Goal: Task Accomplishment & Management: Complete application form

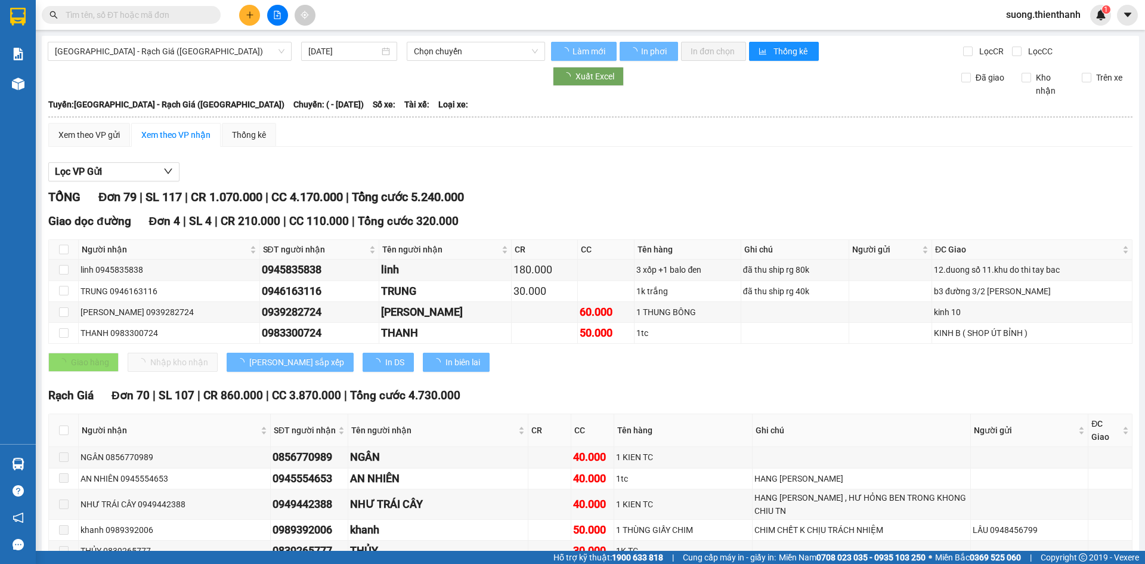
type input "[DATE]"
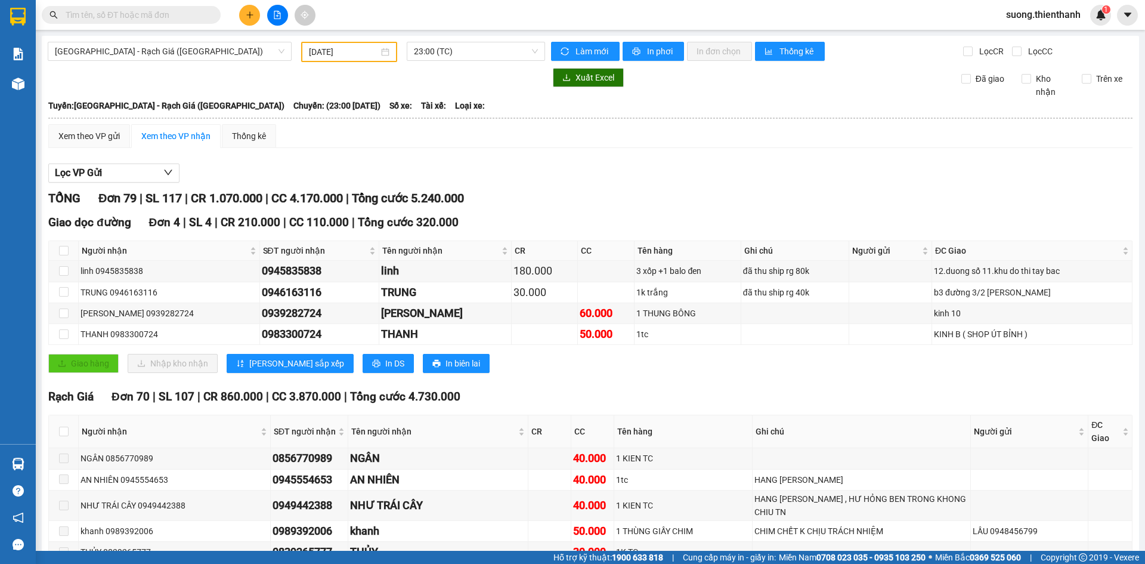
click at [246, 15] on icon "plus" at bounding box center [250, 15] width 8 height 8
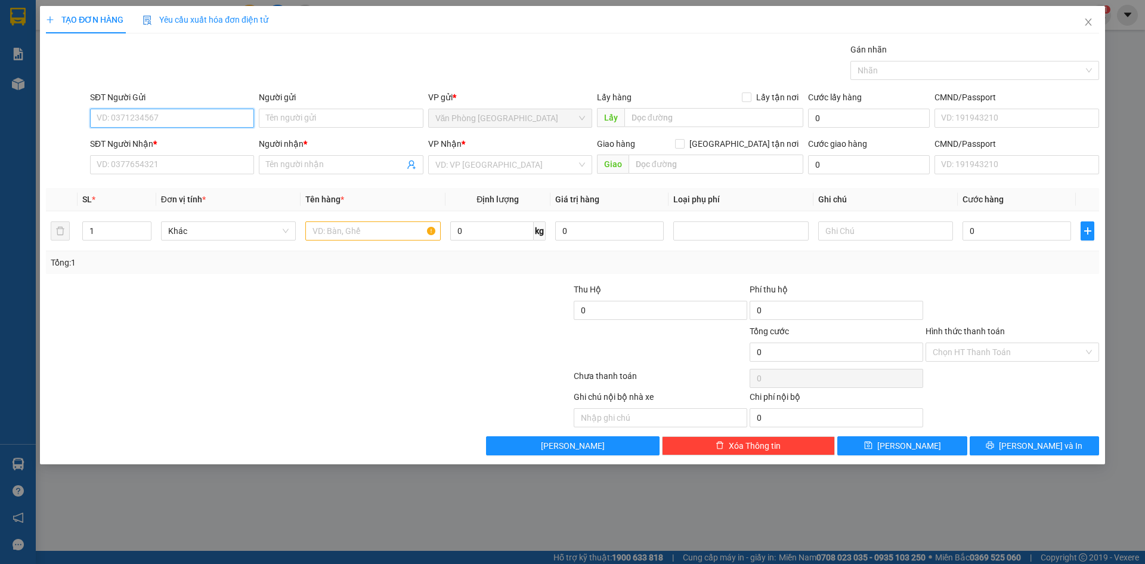
click at [236, 114] on input "SĐT Người Gửi" at bounding box center [172, 118] width 164 height 19
type input "0858733744"
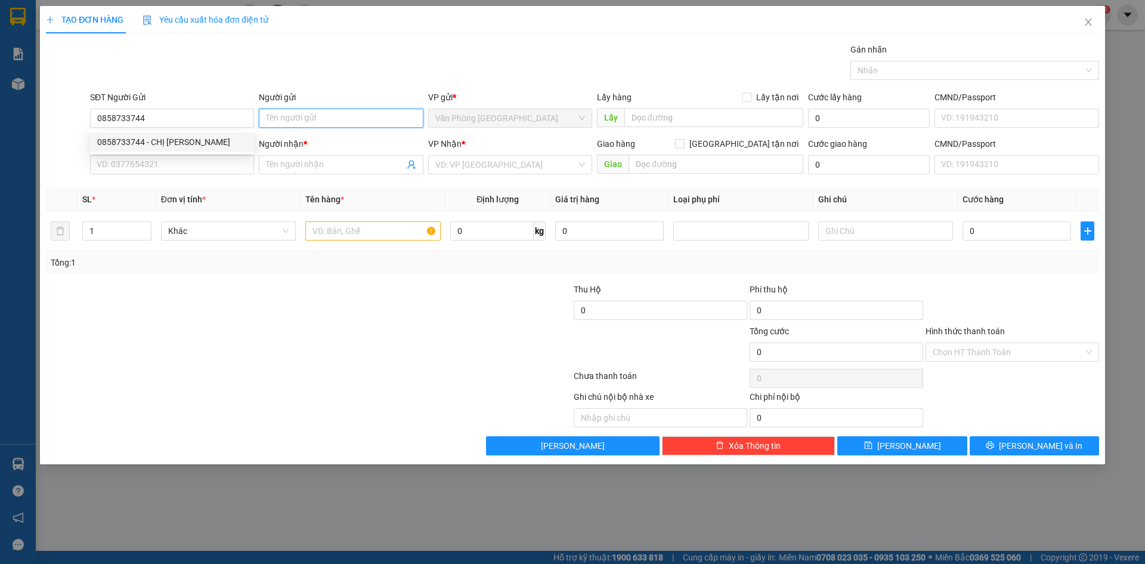
click at [342, 115] on input "Người gửi" at bounding box center [341, 118] width 164 height 19
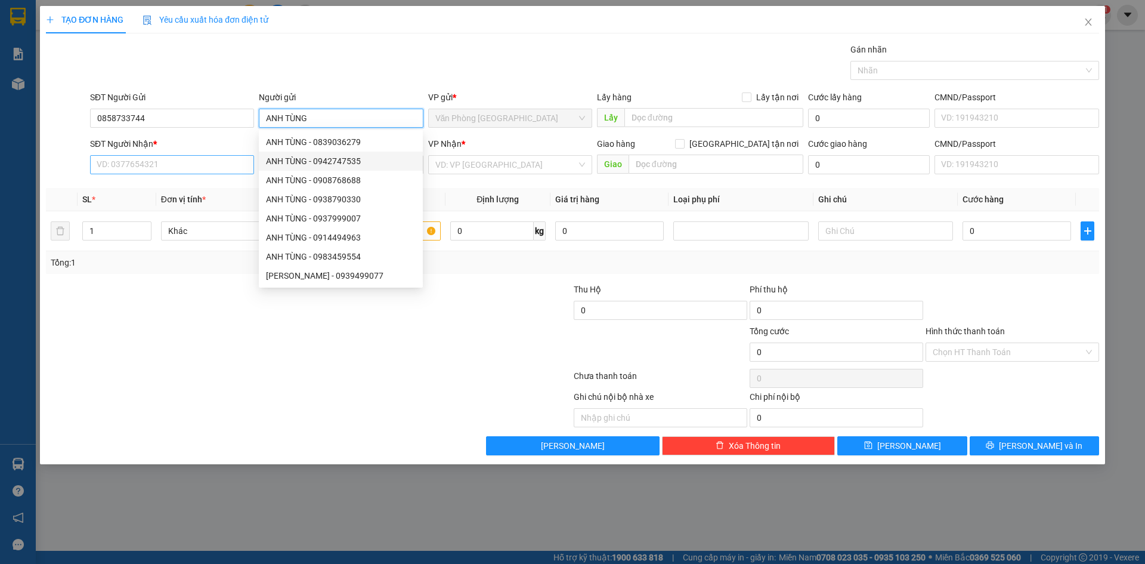
type input "ANH TÙNG"
click at [184, 161] on input "SĐT Người Nhận *" at bounding box center [172, 164] width 164 height 19
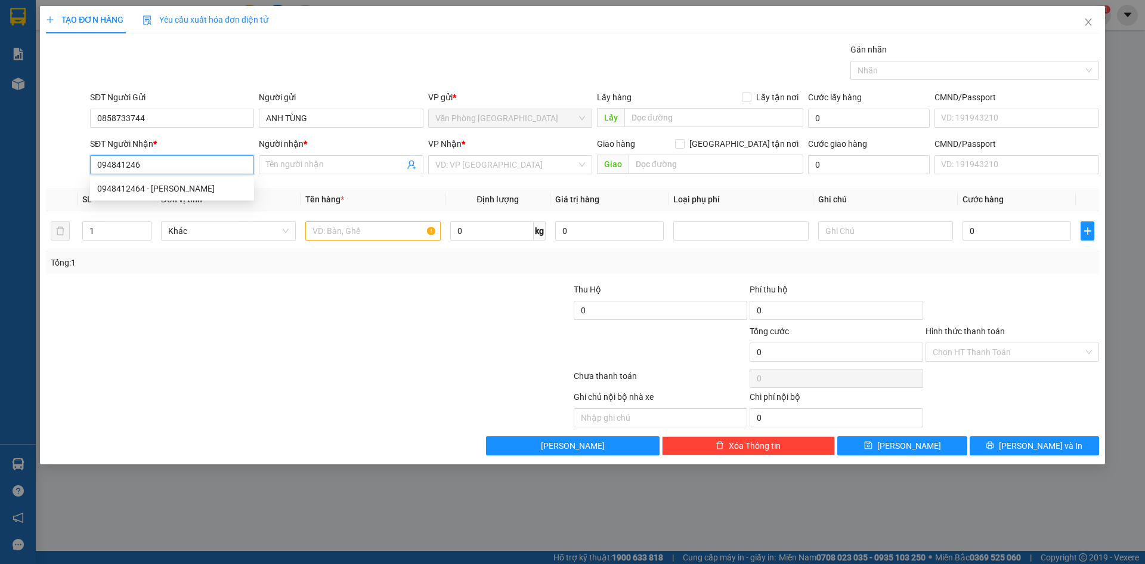
type input "0948412464"
click at [174, 193] on div "0948412464 - [PERSON_NAME]" at bounding box center [172, 188] width 150 height 13
type input "[PERSON_NAME]"
type input "7A1,[PERSON_NAME] P11 BÌNH THẠNH"
type input "50.000"
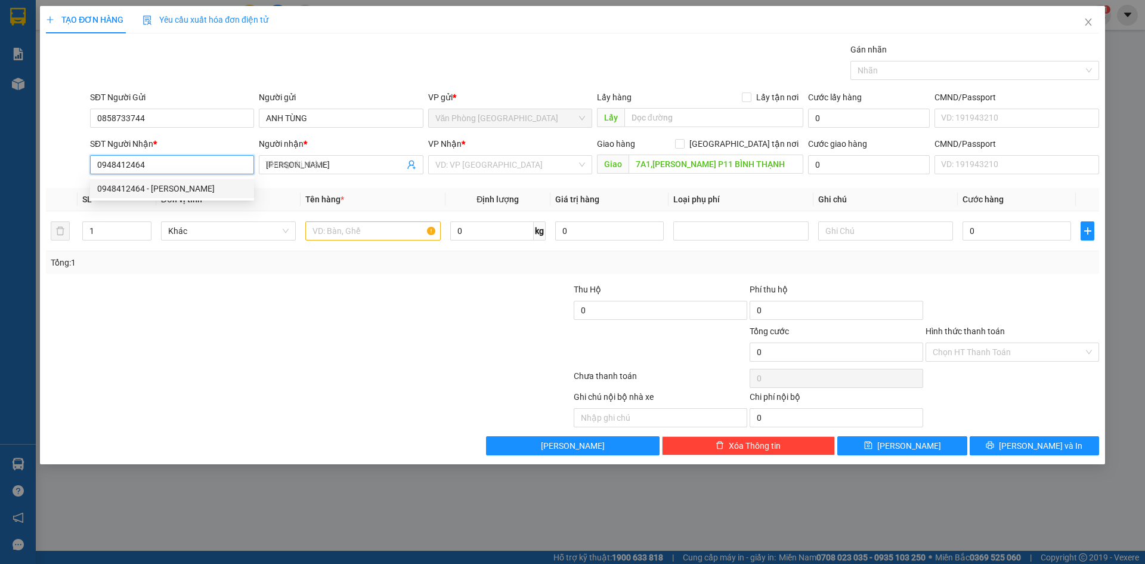
type input "50.000"
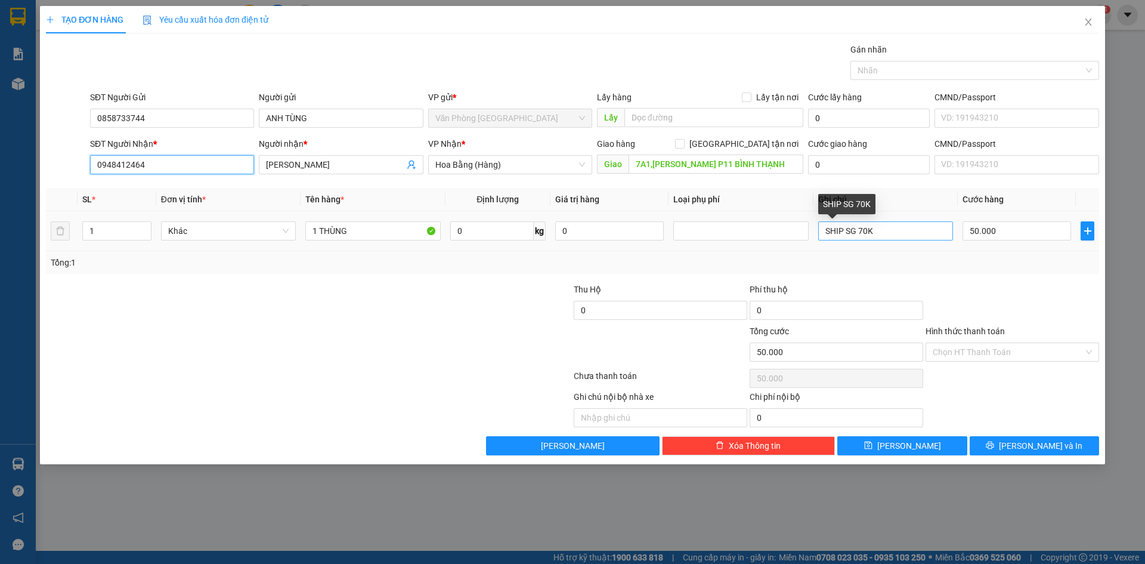
type input "0948412464"
click at [822, 228] on input "SHIP SG 70K" at bounding box center [886, 230] width 135 height 19
type input "ĐÃ THU SHIP SG 70K"
click at [981, 229] on input "50.000" at bounding box center [1017, 230] width 109 height 19
type input "0"
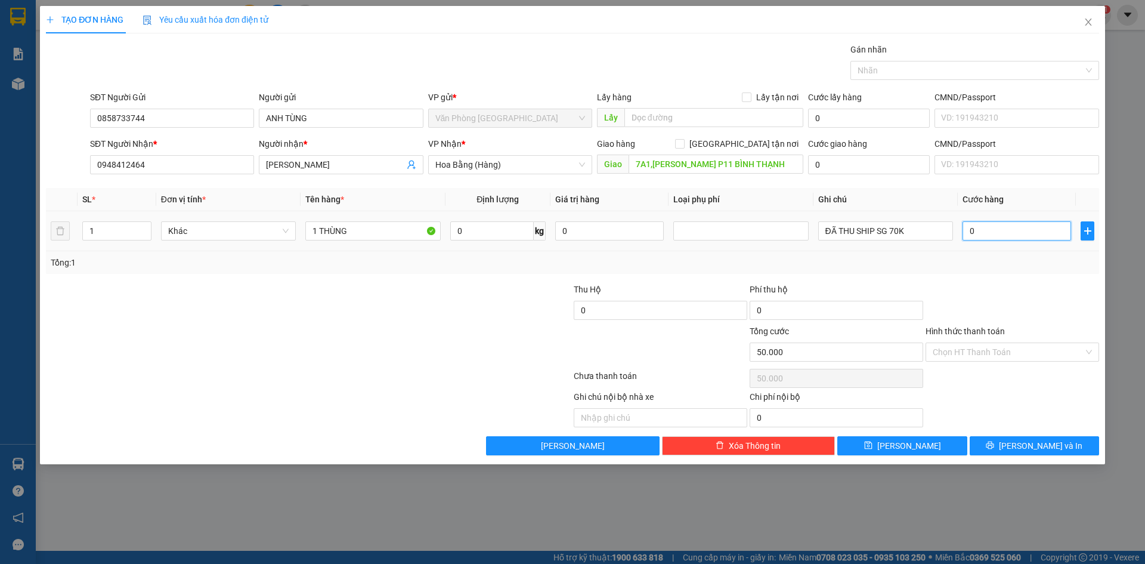
type input "0"
type input "4"
type input "004"
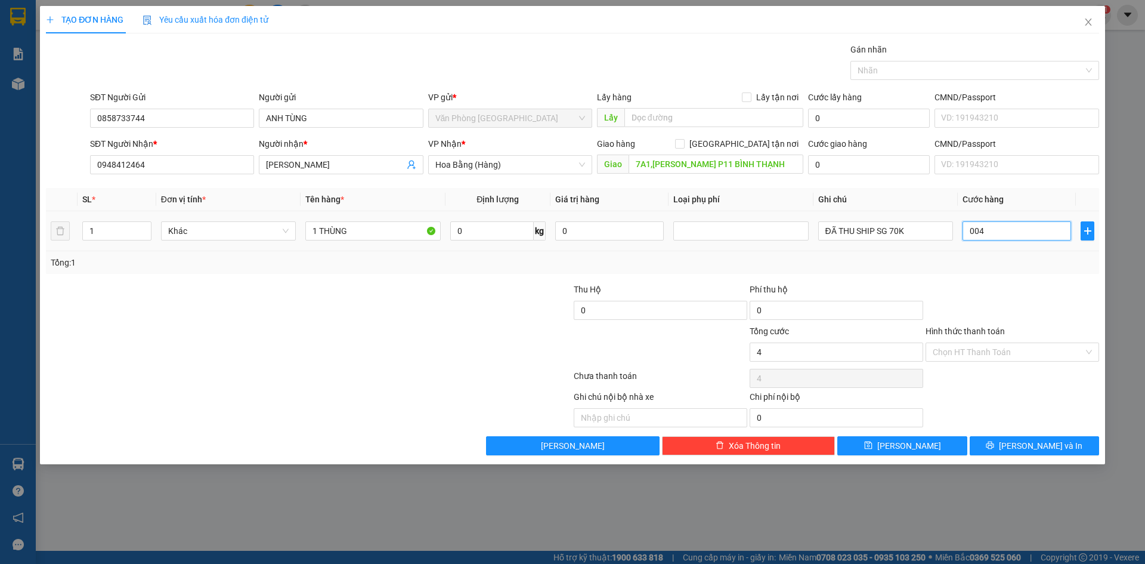
type input "40"
type input "0.040"
type input "400"
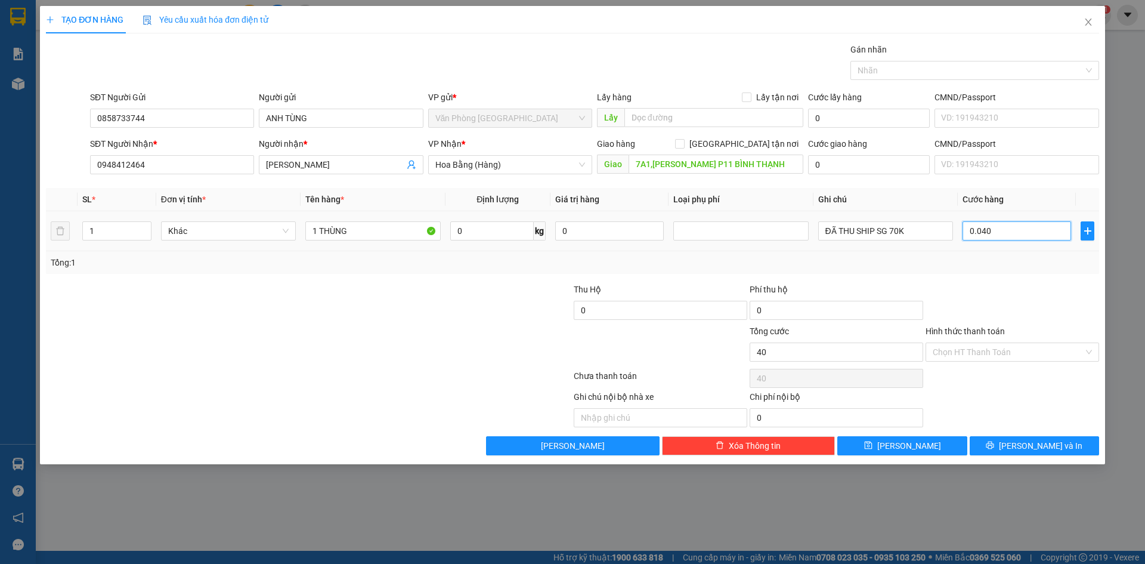
type input "00.400"
type input "4.000"
type input "0.004.000"
type input "40.000"
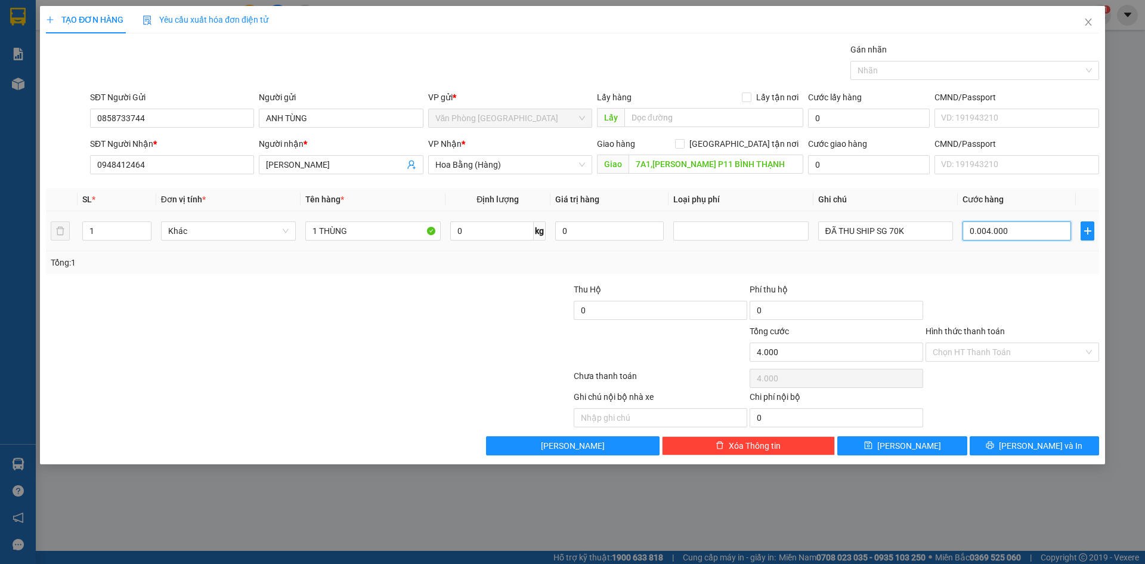
type input "40.000"
type input "0.040.000"
type input "40.000"
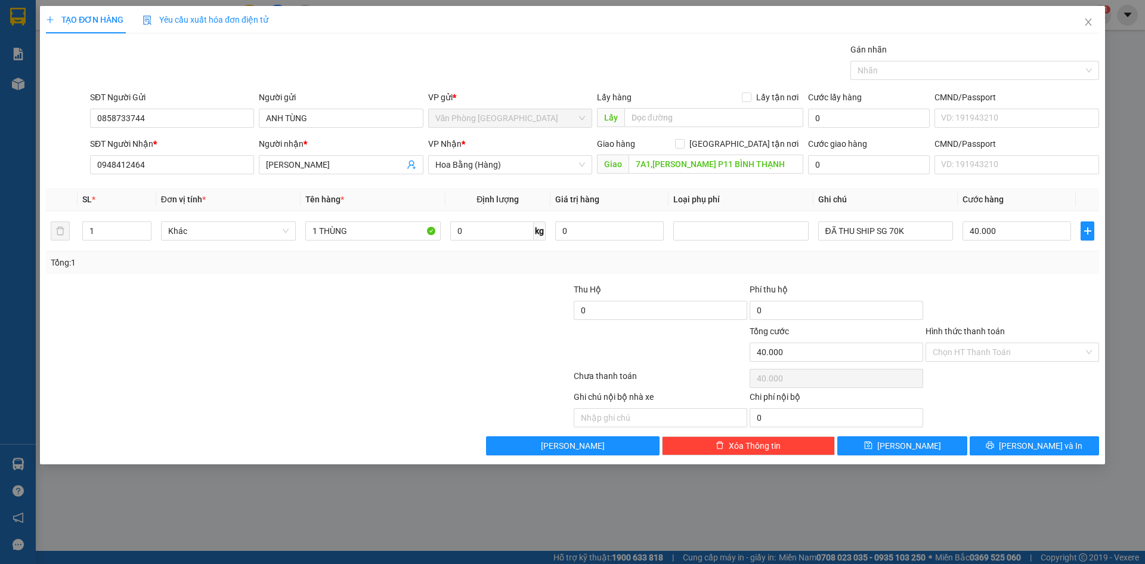
click at [1052, 273] on div "Tổng: 1" at bounding box center [573, 262] width 1054 height 23
click at [901, 445] on button "[PERSON_NAME]" at bounding box center [902, 445] width 129 height 19
type input "0"
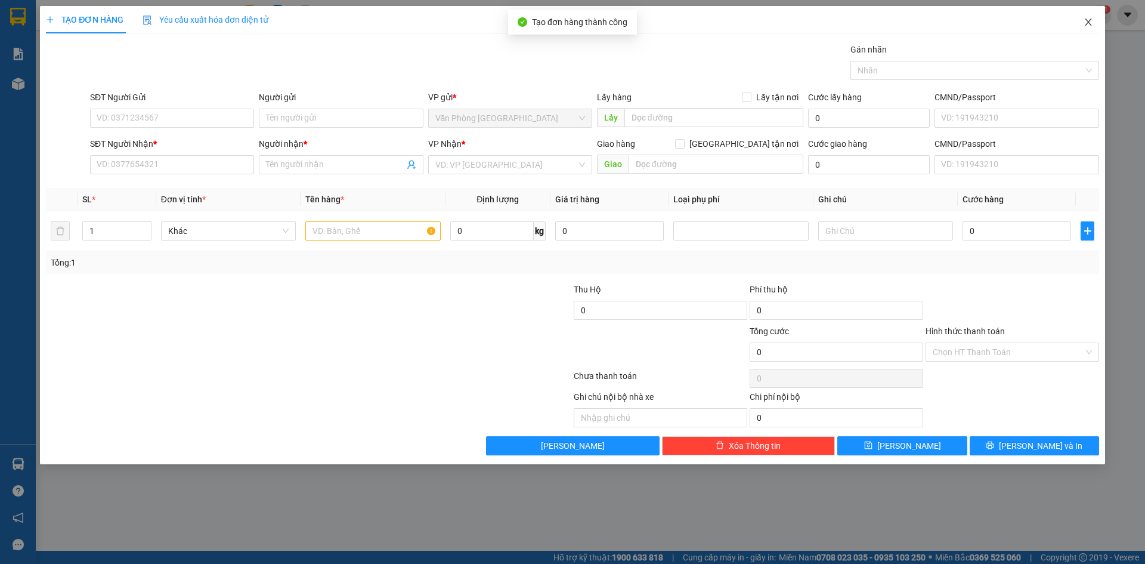
click at [1084, 24] on icon "close" at bounding box center [1089, 22] width 10 height 10
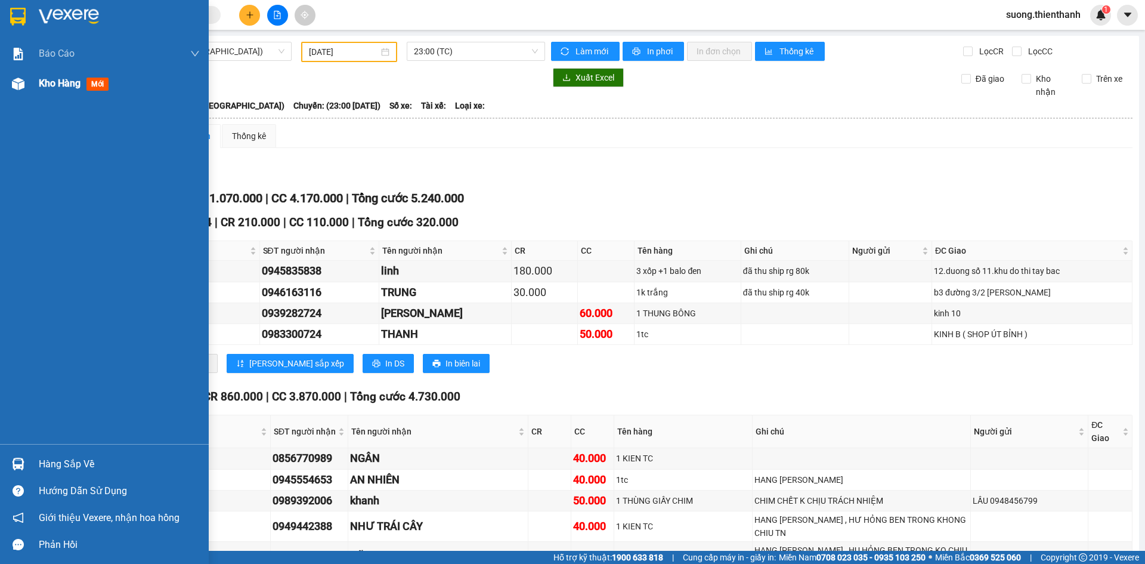
click at [23, 82] on img at bounding box center [18, 84] width 13 height 13
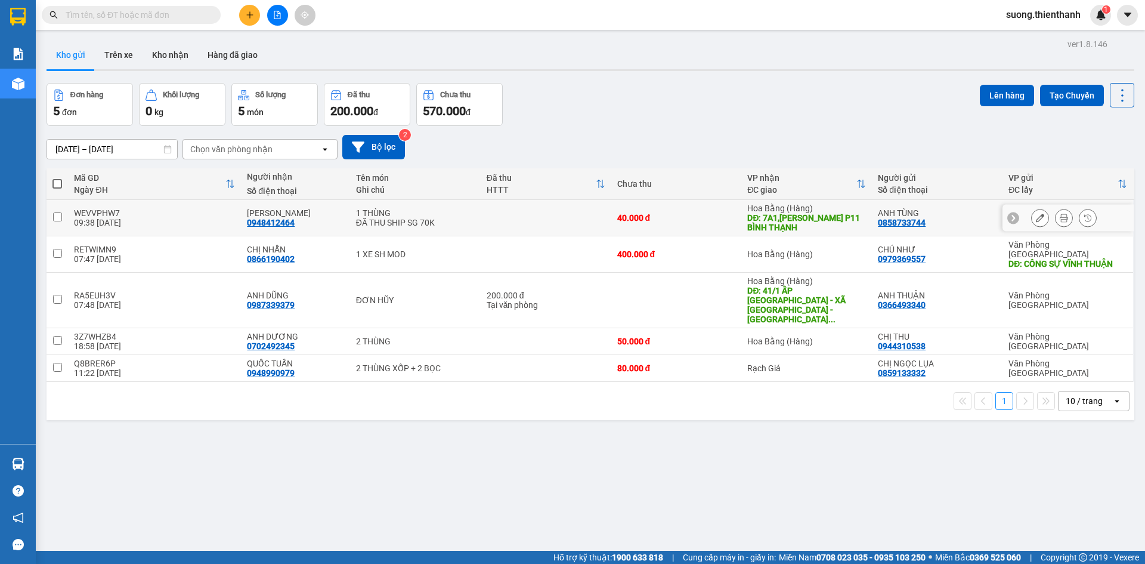
click at [63, 216] on td at bounding box center [57, 218] width 21 height 36
checkbox input "true"
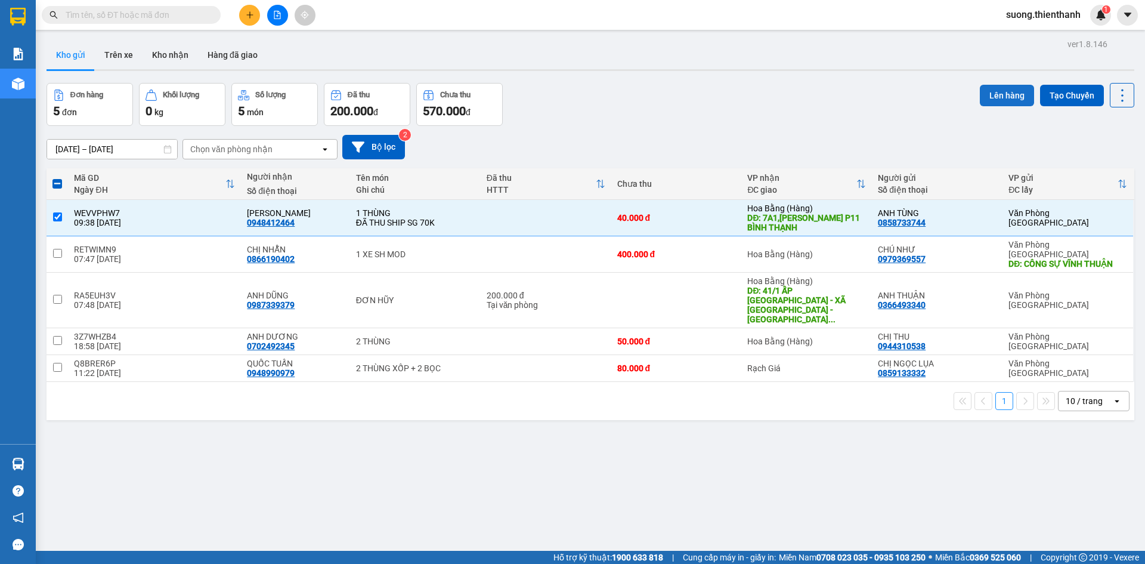
click at [1004, 90] on button "Lên hàng" at bounding box center [1007, 95] width 54 height 21
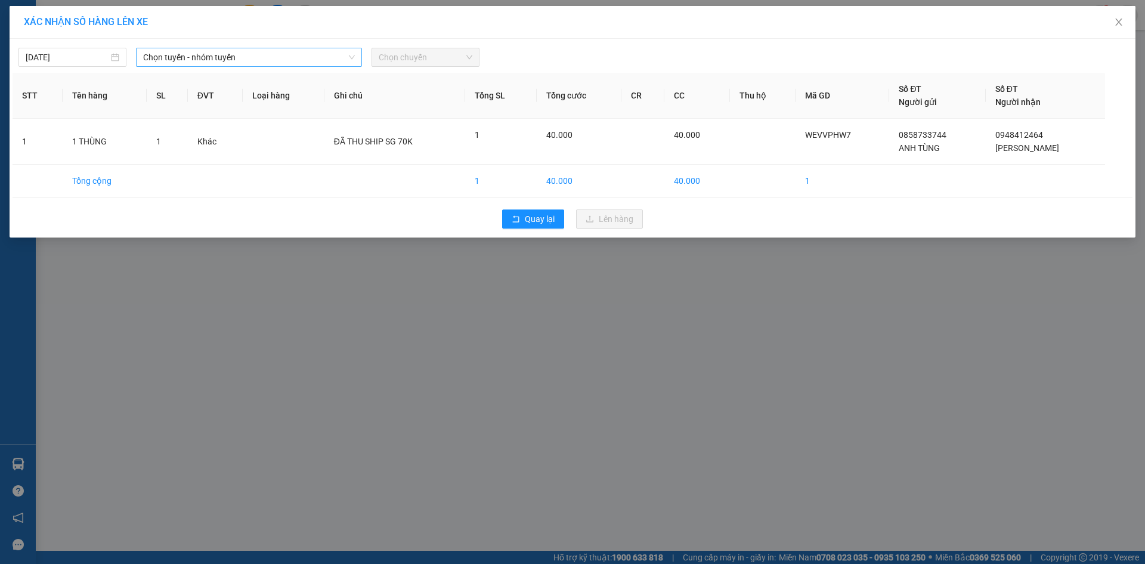
click at [271, 58] on span "Chọn tuyến - nhóm tuyến" at bounding box center [249, 57] width 212 height 18
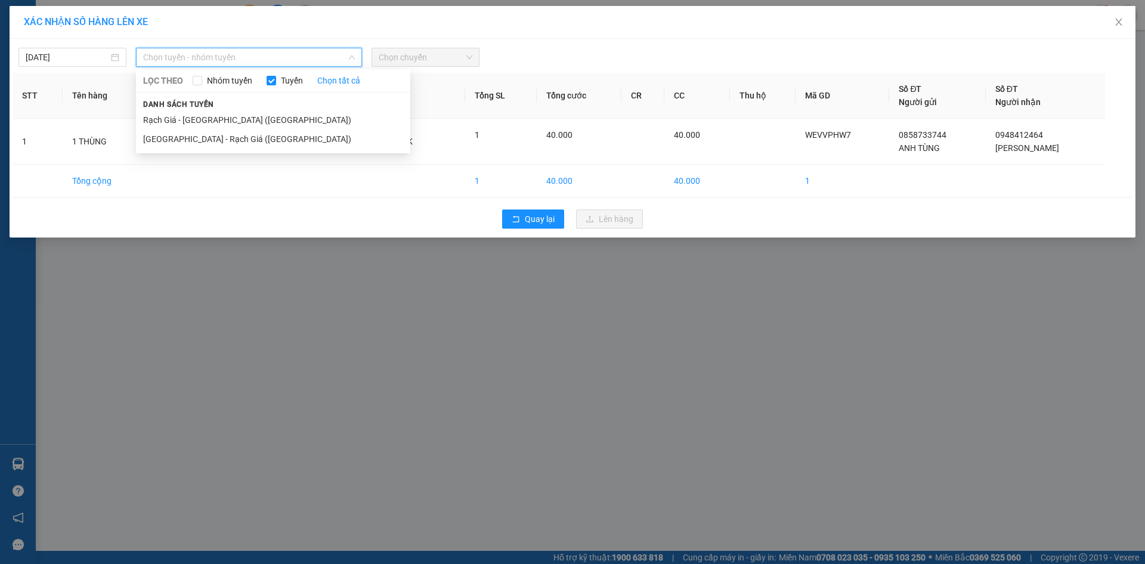
drag, startPoint x: 169, startPoint y: 116, endPoint x: 331, endPoint y: 89, distance: 164.5
click at [172, 118] on li "Rạch Giá - Sài Gòn (Hàng Hoá)" at bounding box center [273, 119] width 274 height 19
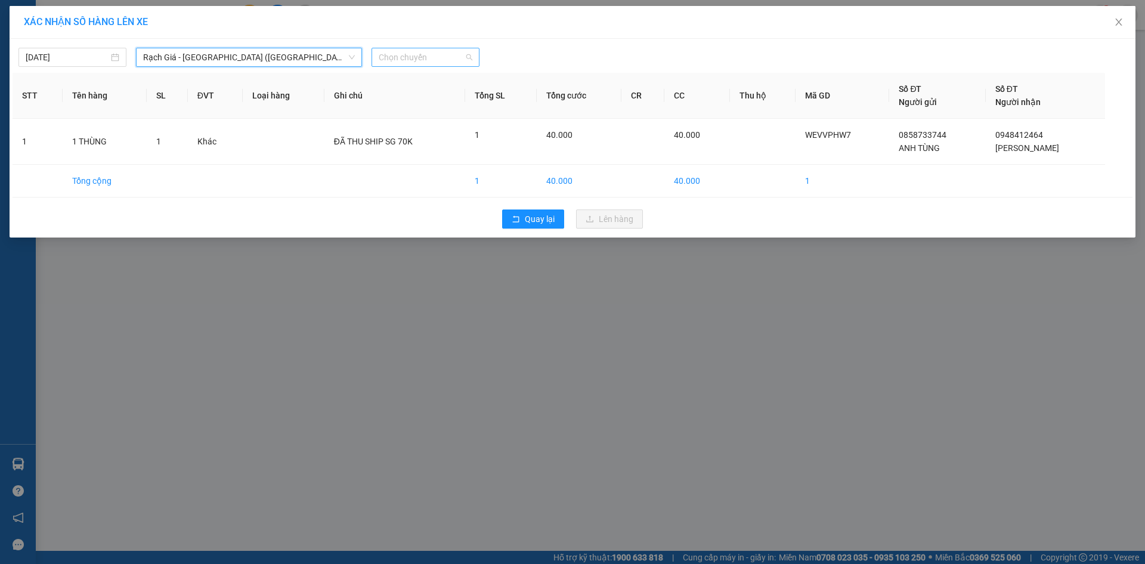
click at [397, 59] on span "Chọn chuyến" at bounding box center [426, 57] width 94 height 18
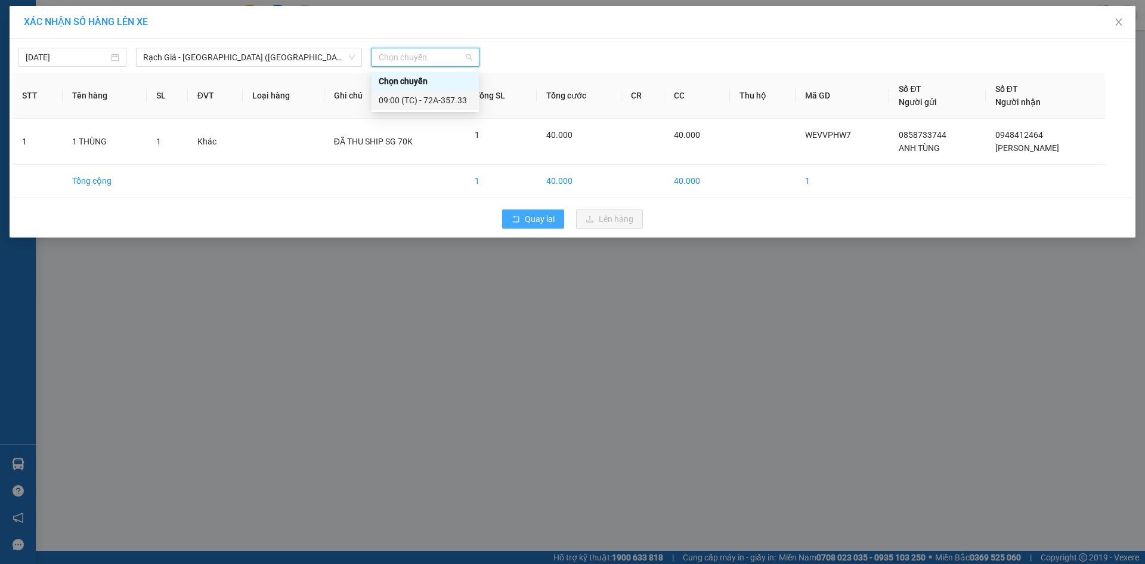
click at [533, 223] on span "Quay lại" at bounding box center [540, 218] width 30 height 13
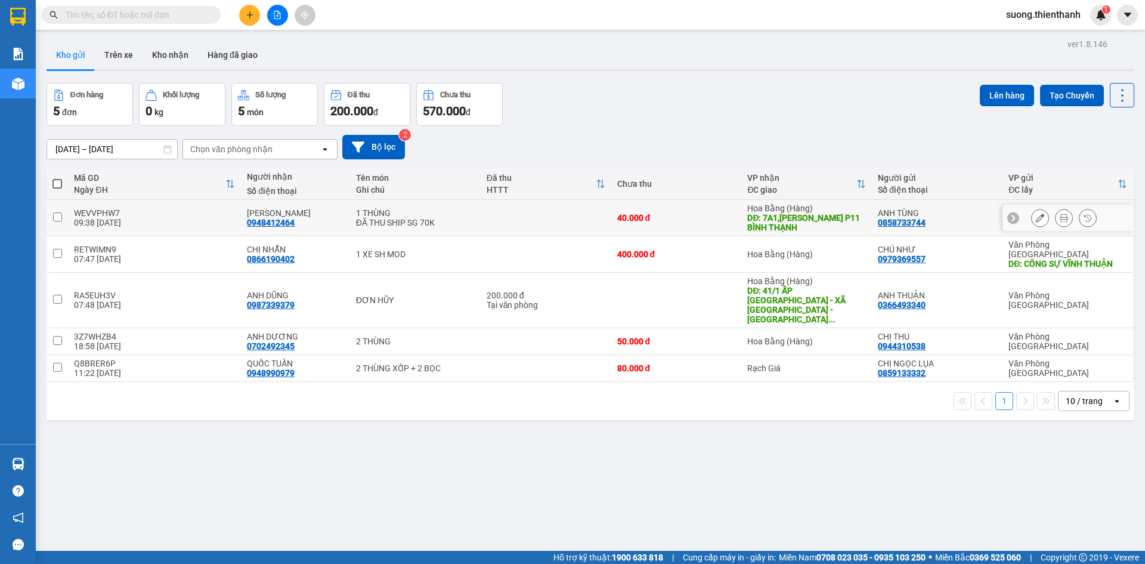
click at [110, 215] on div "WEVVPHW7" at bounding box center [154, 213] width 161 height 10
checkbox input "true"
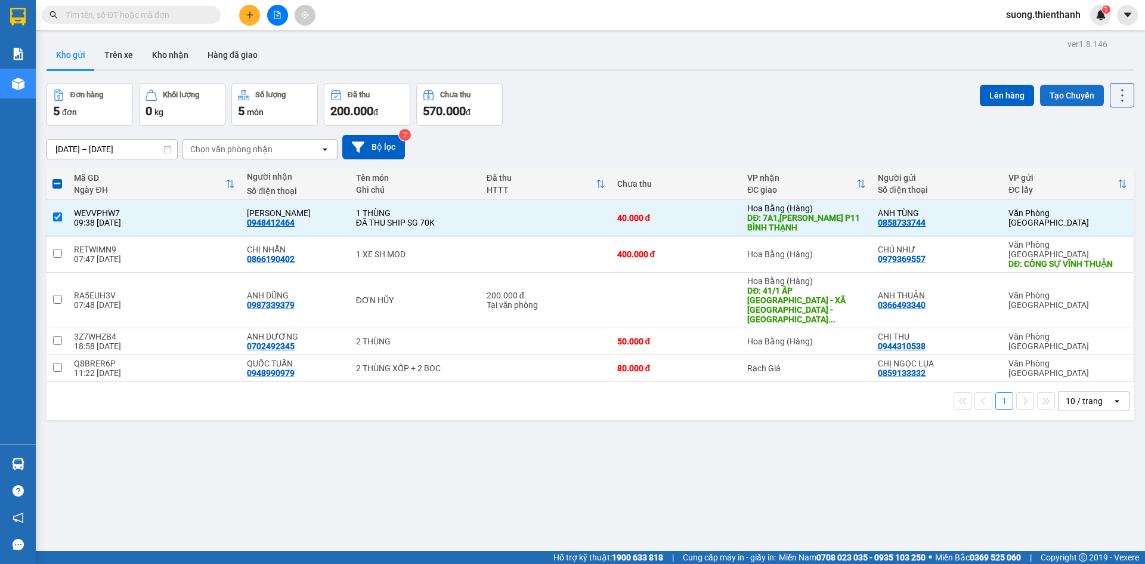
click at [1054, 96] on button "Tạo Chuyến" at bounding box center [1072, 95] width 64 height 21
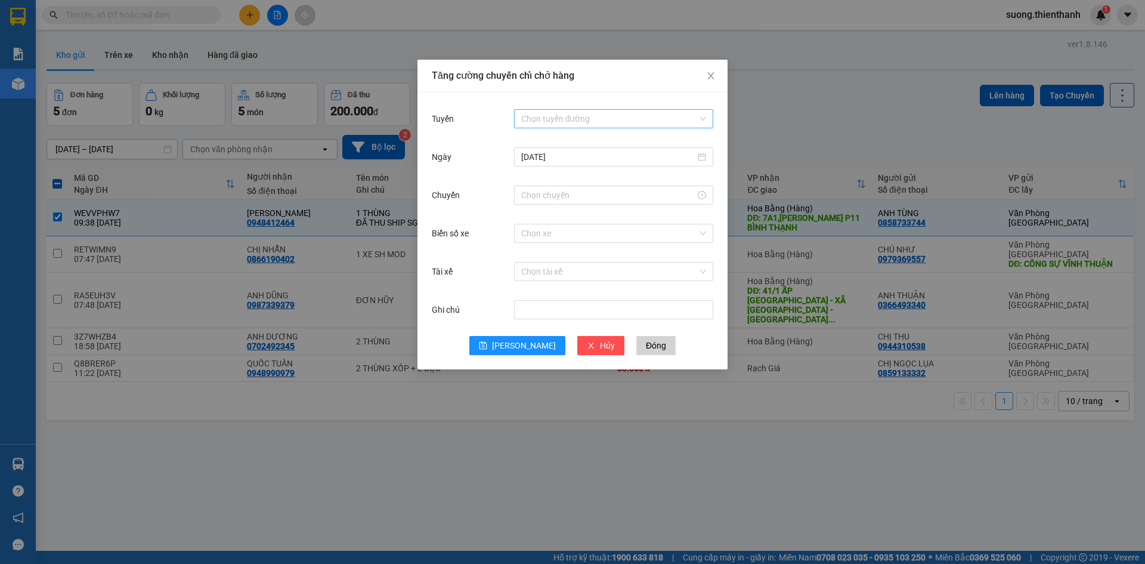
click at [544, 122] on input "Tuyến" at bounding box center [609, 119] width 177 height 18
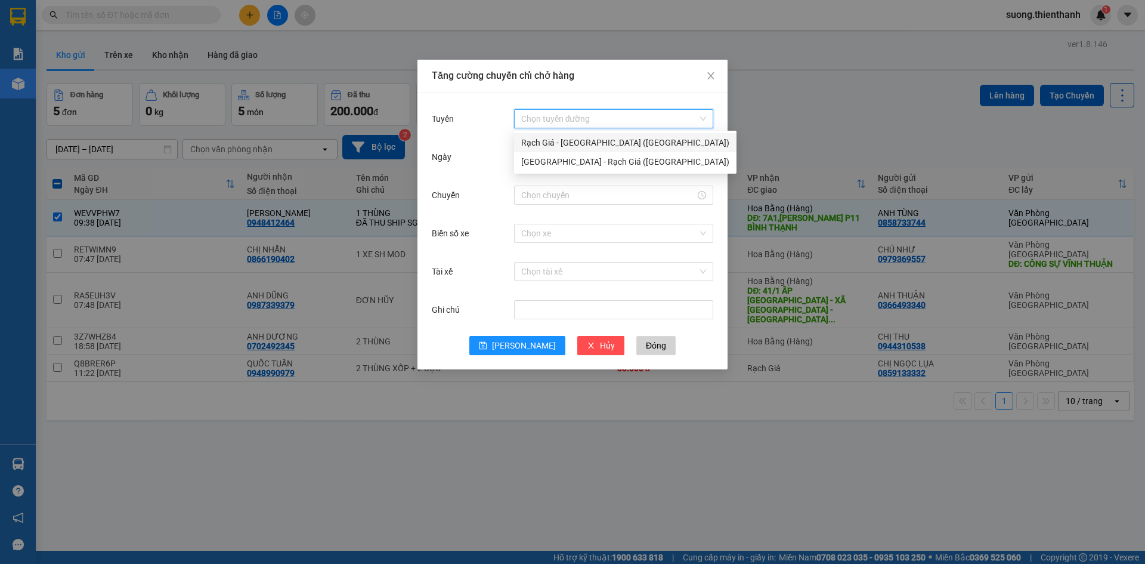
click at [539, 146] on div "Rạch Giá - Sài Gòn (Hàng Hoá)" at bounding box center [625, 142] width 208 height 13
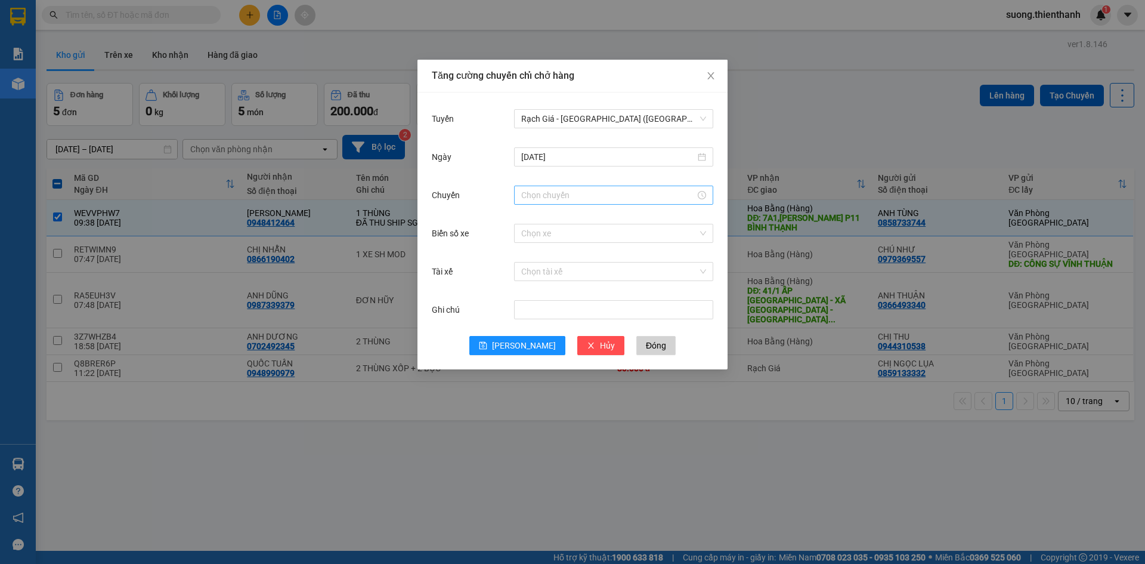
click at [533, 187] on div at bounding box center [613, 195] width 199 height 19
click at [533, 194] on input "Chuyến" at bounding box center [608, 195] width 174 height 13
click at [525, 268] on div "13" at bounding box center [530, 269] width 33 height 17
click at [560, 376] on span "OK" at bounding box center [563, 376] width 11 height 13
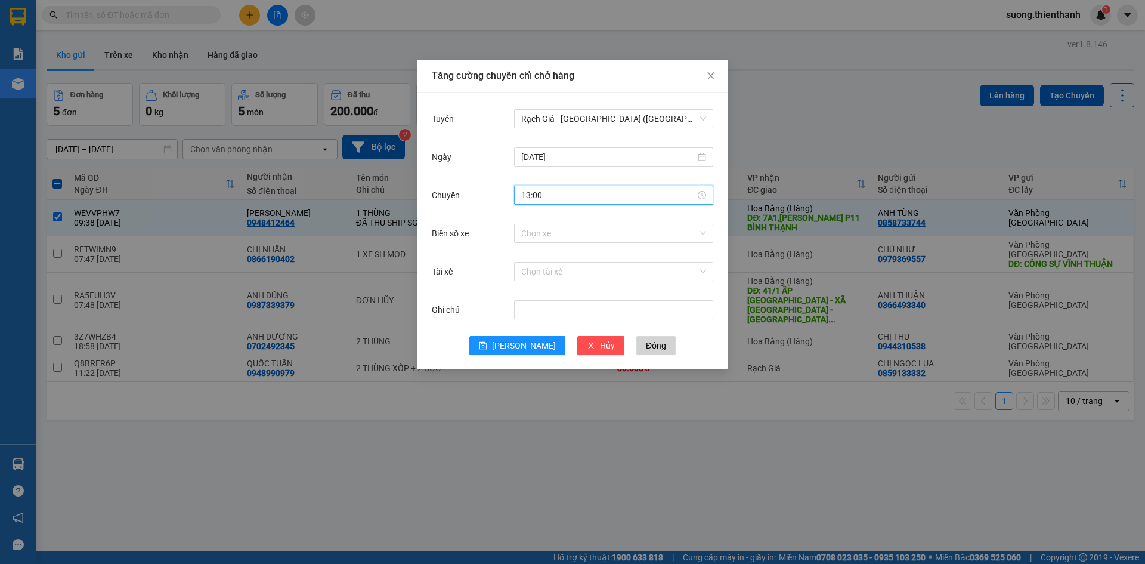
click at [561, 198] on input "13:00" at bounding box center [608, 195] width 174 height 13
click at [531, 255] on div "15" at bounding box center [530, 251] width 33 height 17
type input "15:00"
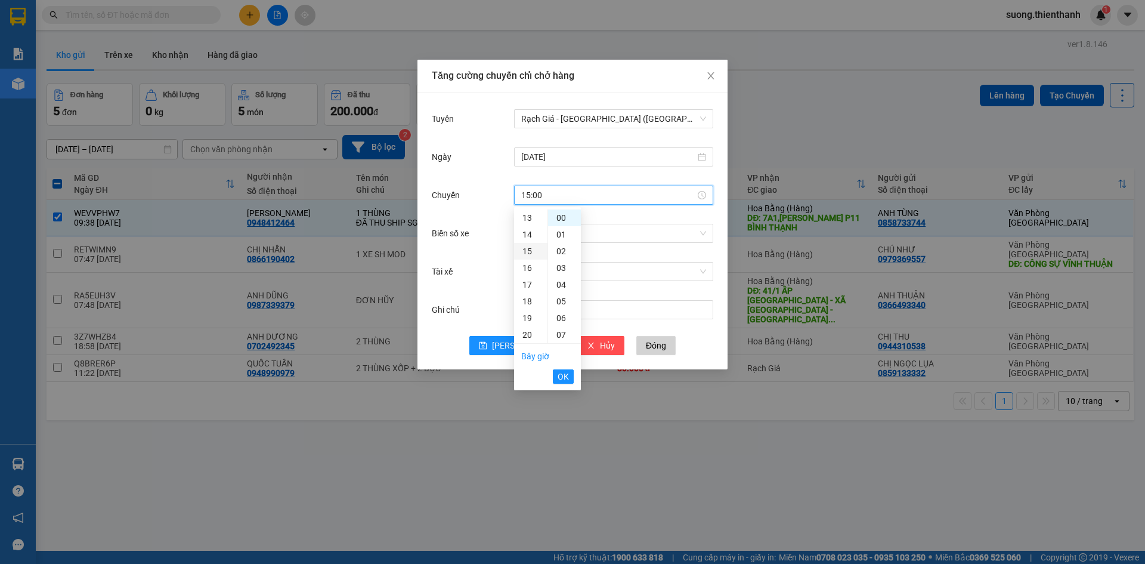
scroll to position [251, 0]
click at [563, 376] on span "OK" at bounding box center [563, 376] width 11 height 13
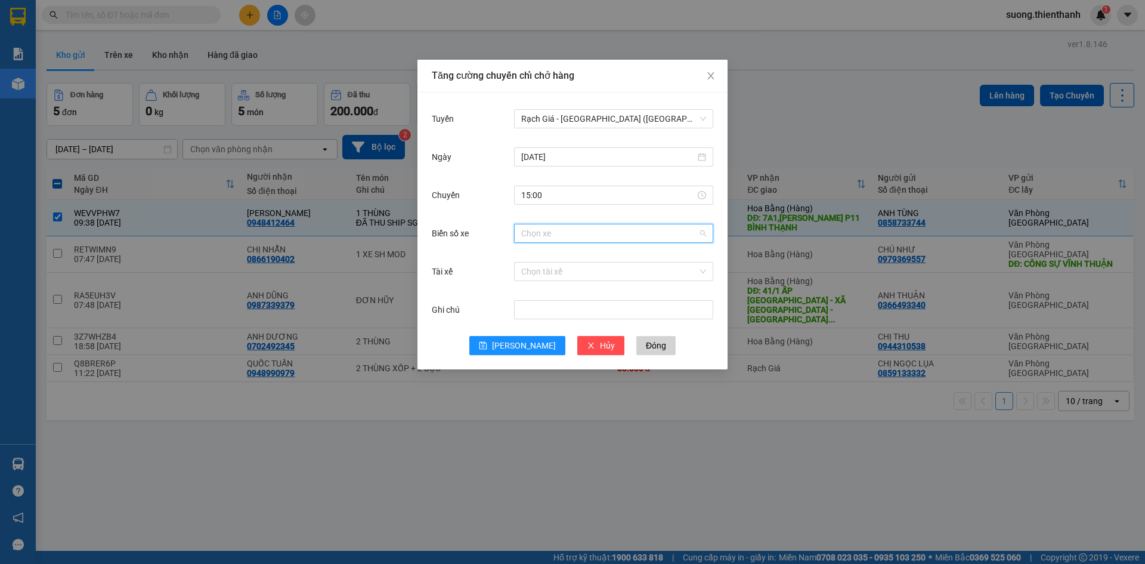
click at [541, 234] on input "Biển số xe" at bounding box center [609, 233] width 177 height 18
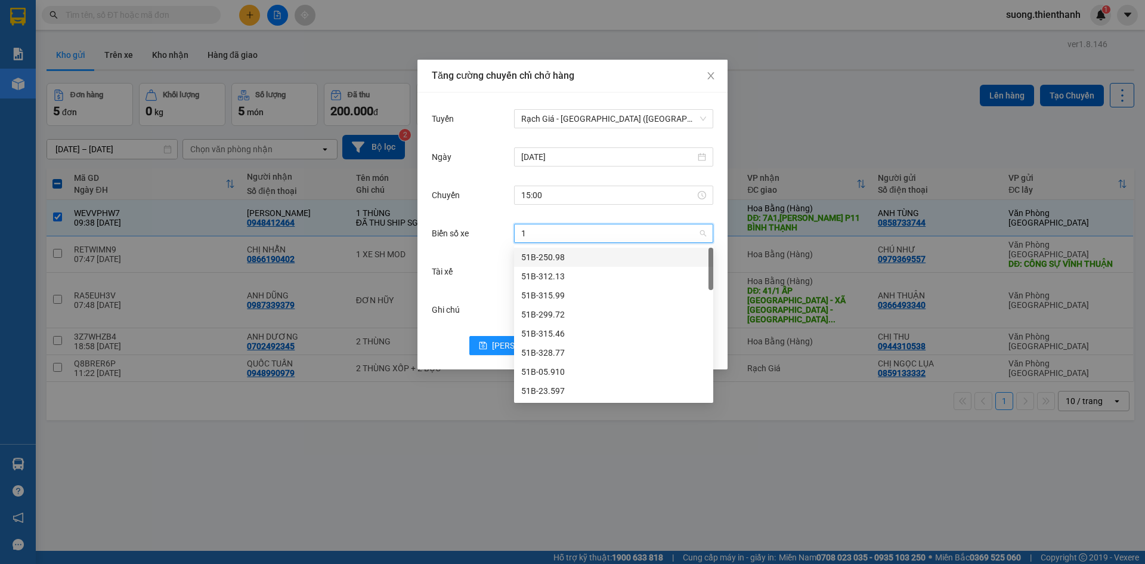
type input "11"
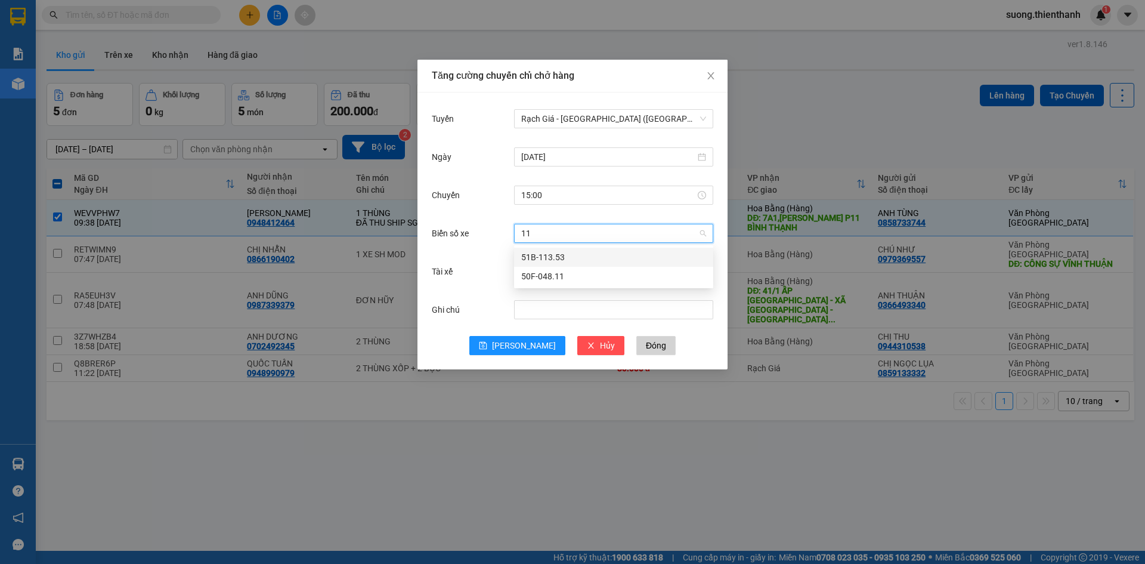
click at [542, 275] on div "50F-048.11" at bounding box center [613, 276] width 185 height 13
click at [487, 349] on icon "save" at bounding box center [483, 345] width 8 height 8
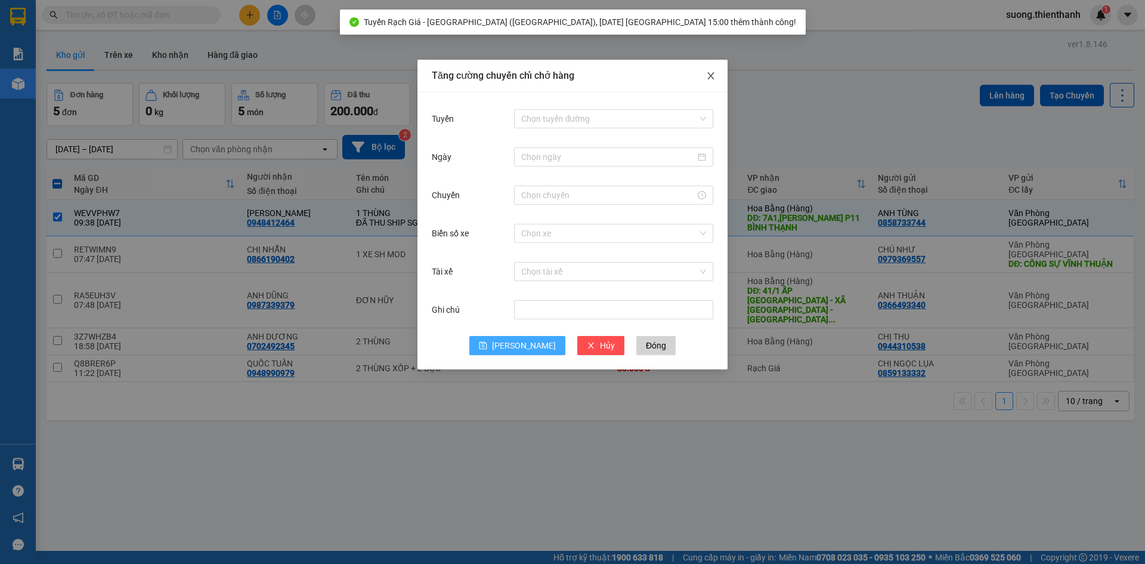
drag, startPoint x: 712, startPoint y: 75, endPoint x: 702, endPoint y: 85, distance: 14.3
click at [710, 78] on icon "close" at bounding box center [711, 75] width 7 height 7
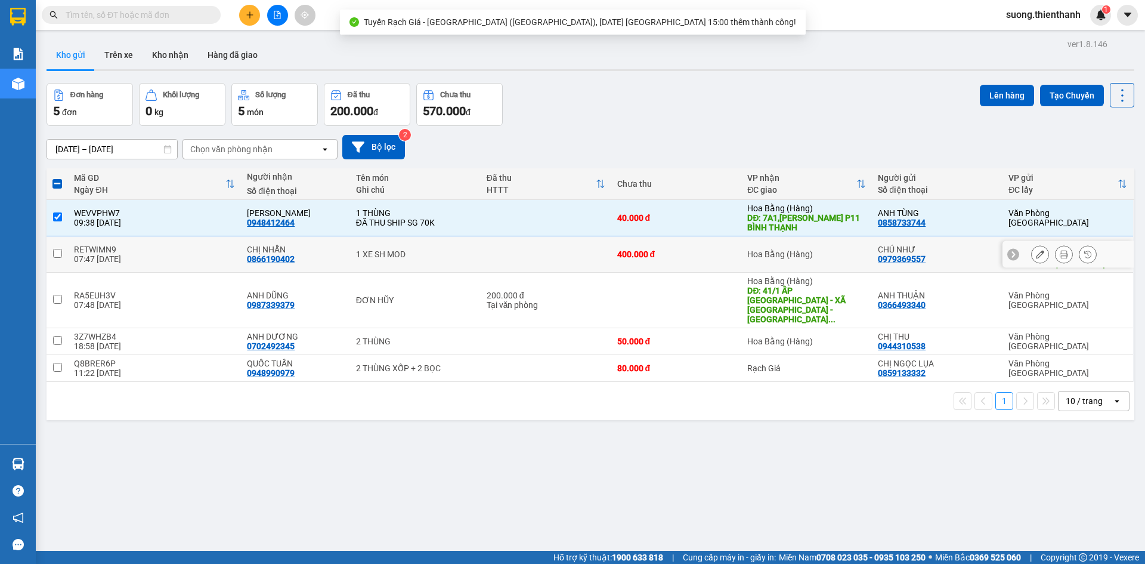
click at [181, 254] on div "07:47 11/10" at bounding box center [154, 259] width 161 height 10
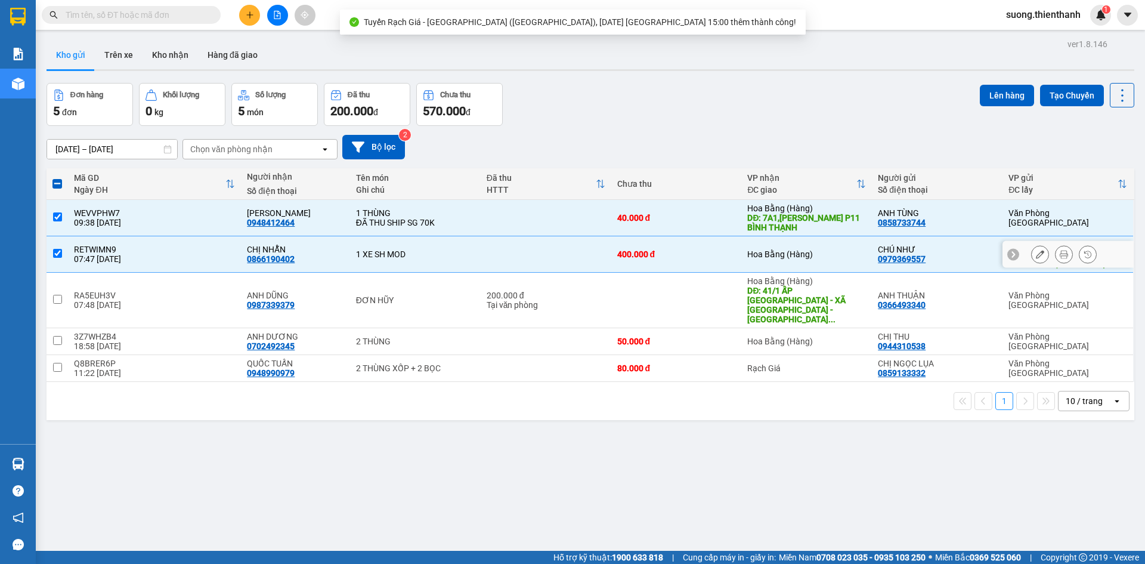
click at [251, 246] on div "CHỊ NHẪN" at bounding box center [295, 250] width 97 height 10
checkbox input "false"
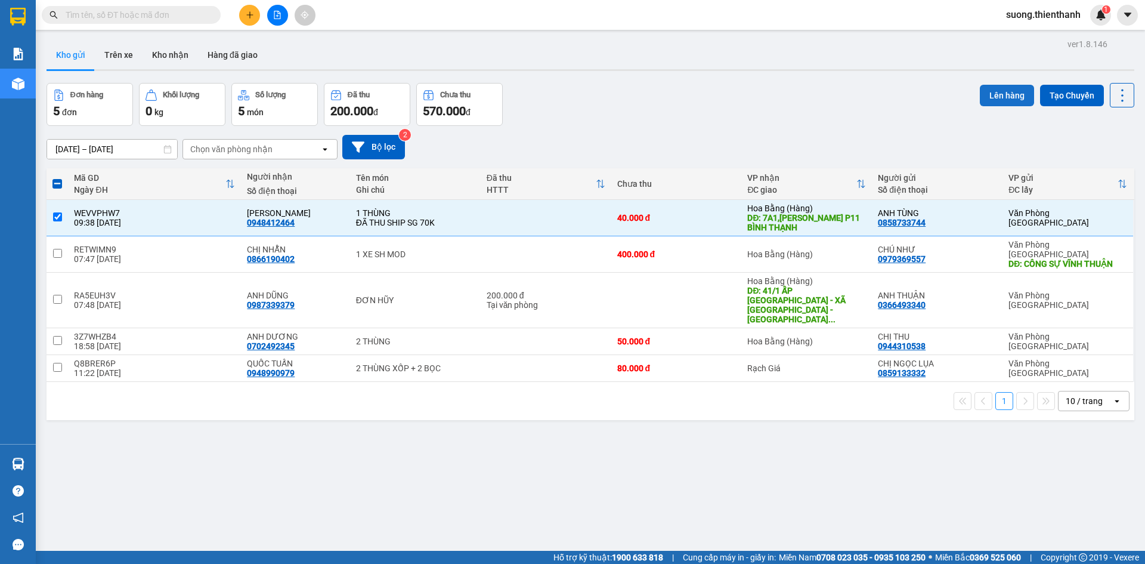
click at [1012, 93] on button "Lên hàng" at bounding box center [1007, 95] width 54 height 21
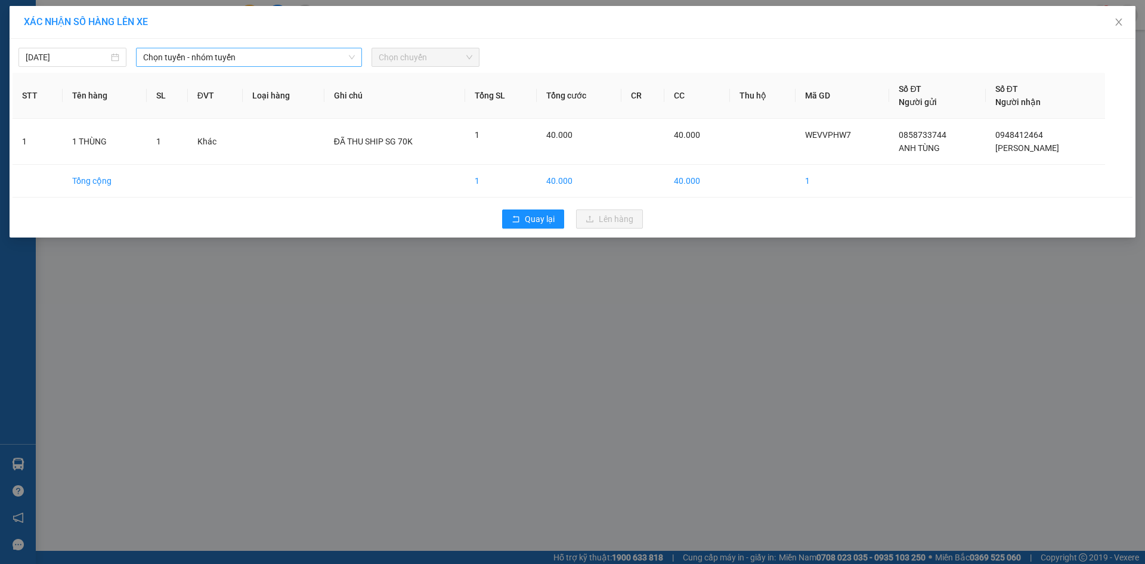
click at [296, 62] on span "Chọn tuyến - nhóm tuyến" at bounding box center [249, 57] width 212 height 18
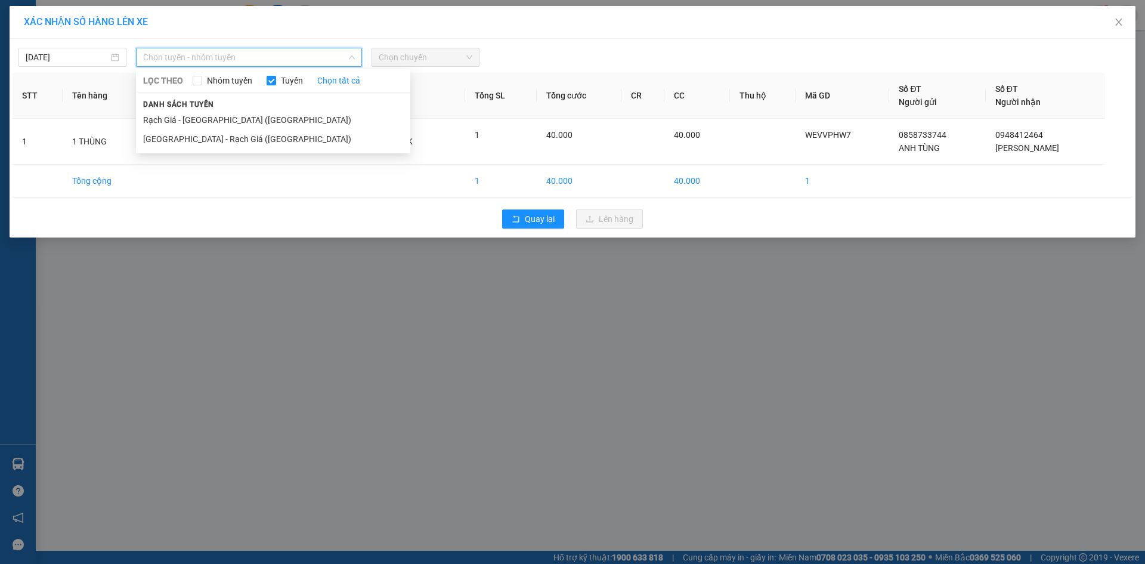
drag, startPoint x: 208, startPoint y: 118, endPoint x: 219, endPoint y: 113, distance: 11.8
click at [208, 119] on li "Rạch Giá - Sài Gòn (Hàng Hoá)" at bounding box center [273, 119] width 274 height 19
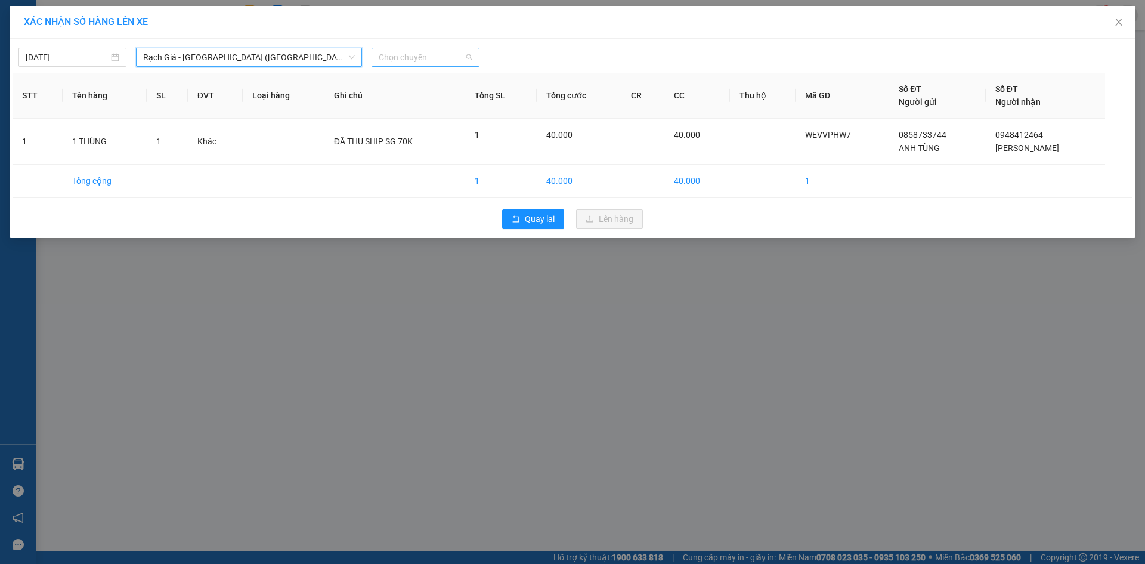
click at [390, 61] on span "Chọn chuyến" at bounding box center [426, 57] width 94 height 18
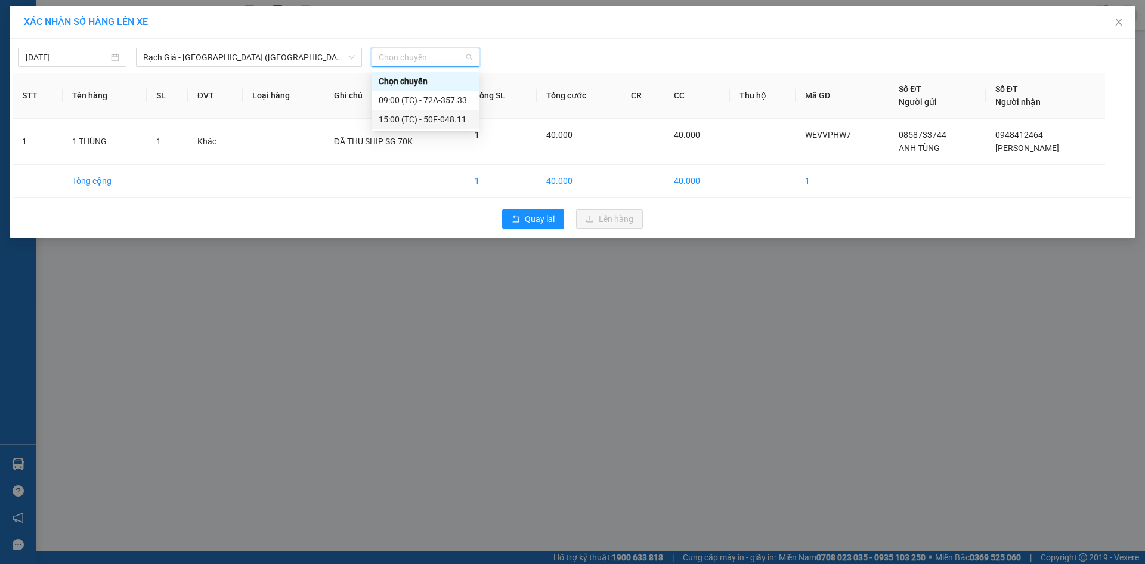
click at [393, 112] on div "15:00 (TC) - 50F-048.11" at bounding box center [425, 119] width 107 height 19
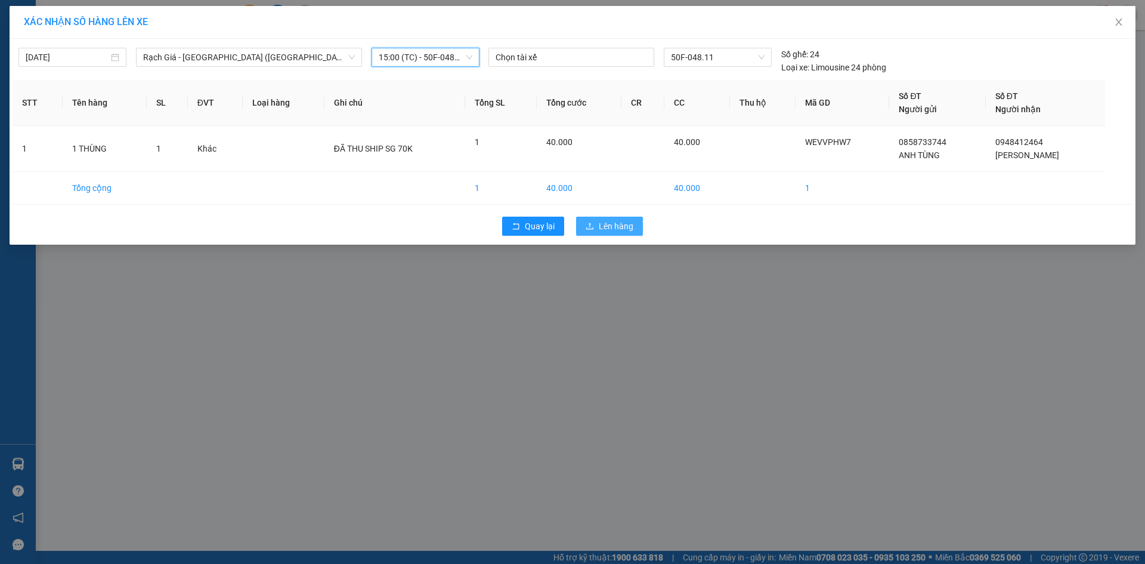
click at [612, 227] on span "Lên hàng" at bounding box center [616, 226] width 35 height 13
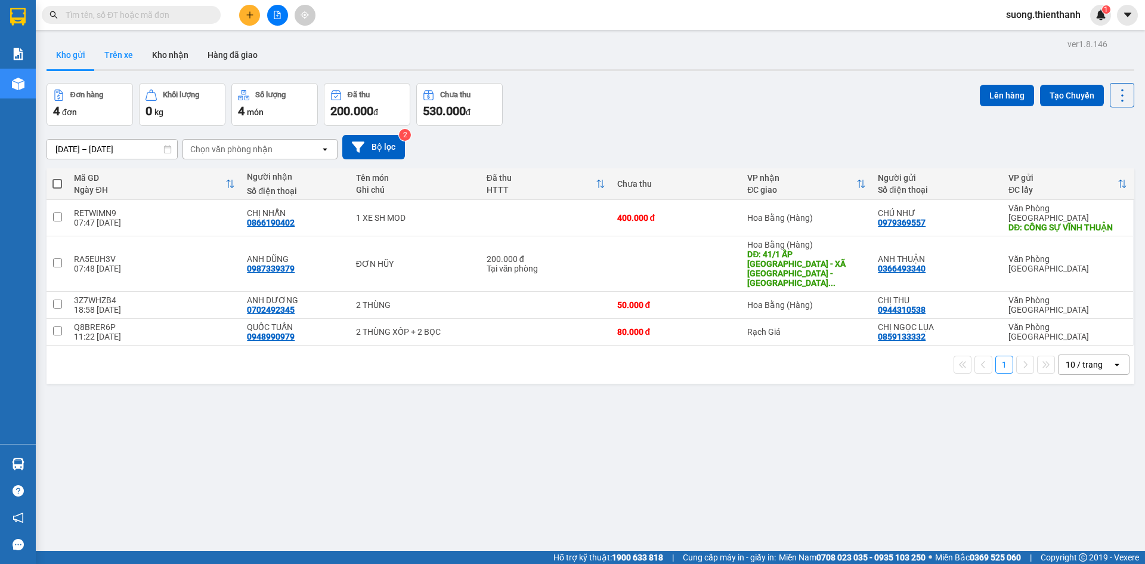
click at [135, 55] on button "Trên xe" at bounding box center [119, 55] width 48 height 29
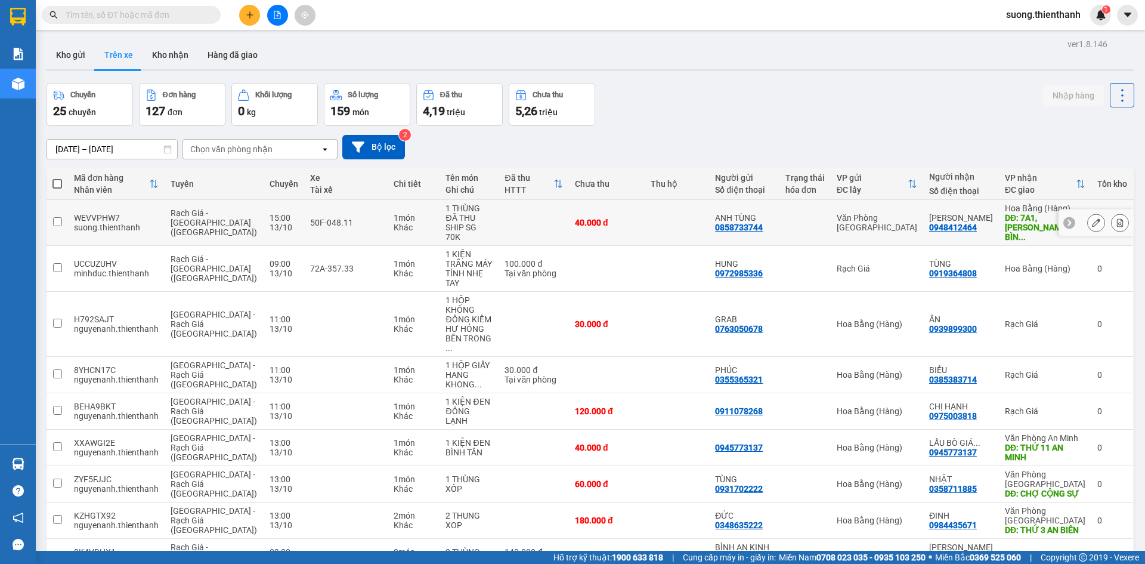
click at [100, 223] on div "suong.thienthanh" at bounding box center [116, 228] width 85 height 10
checkbox input "true"
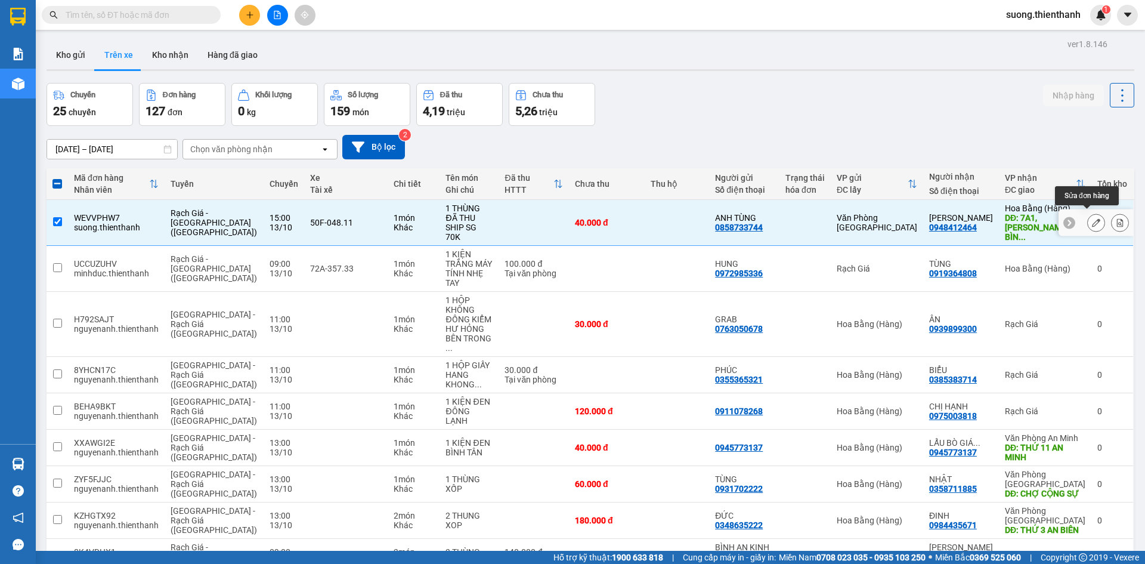
click at [1092, 218] on icon at bounding box center [1096, 222] width 8 height 8
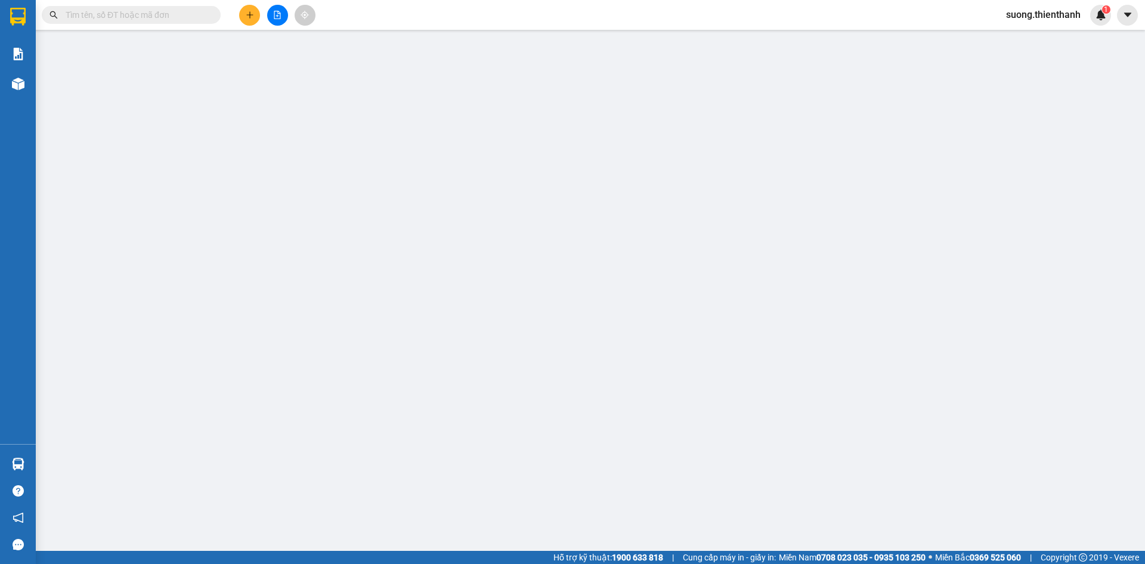
type input "0858733744"
type input "0948412464"
type input "7A1,[PERSON_NAME] P11 BÌNH THẠNH"
type input "0"
type input "40.000"
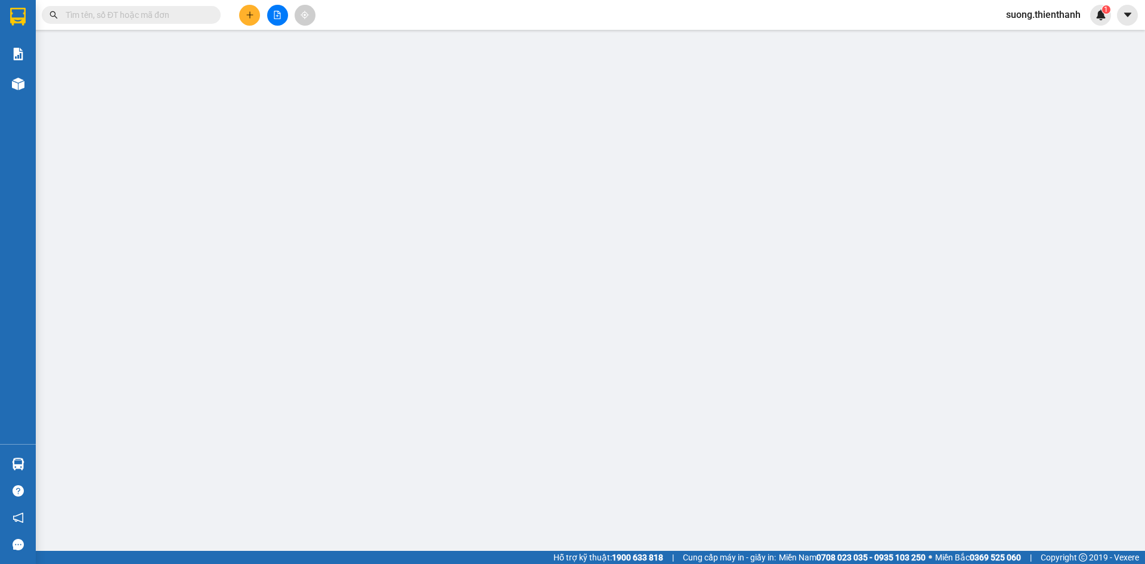
type input "40.000"
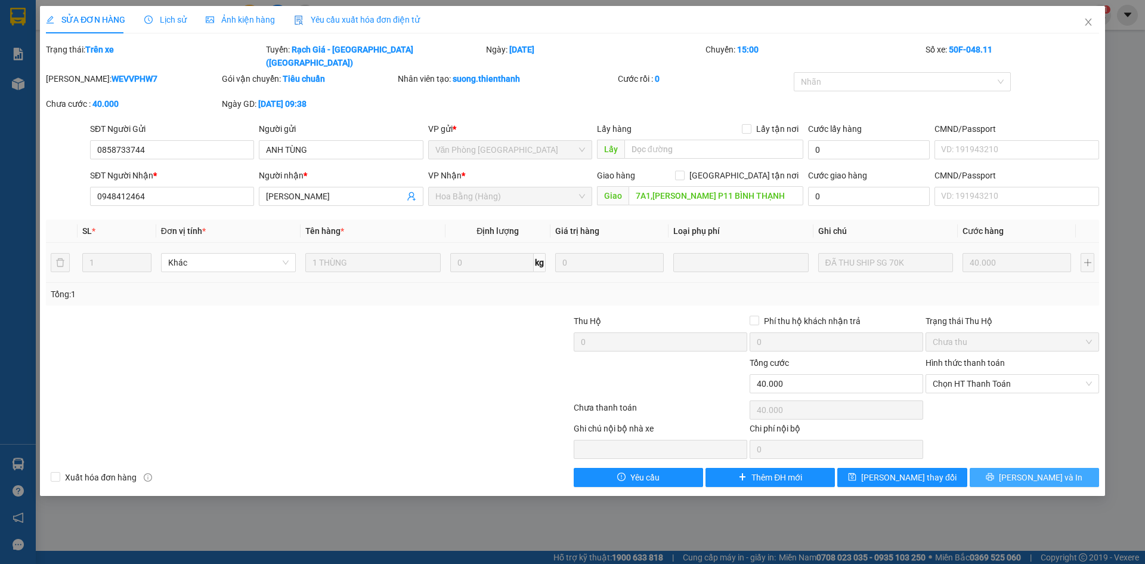
click at [1007, 468] on button "[PERSON_NAME] và In" at bounding box center [1034, 477] width 129 height 19
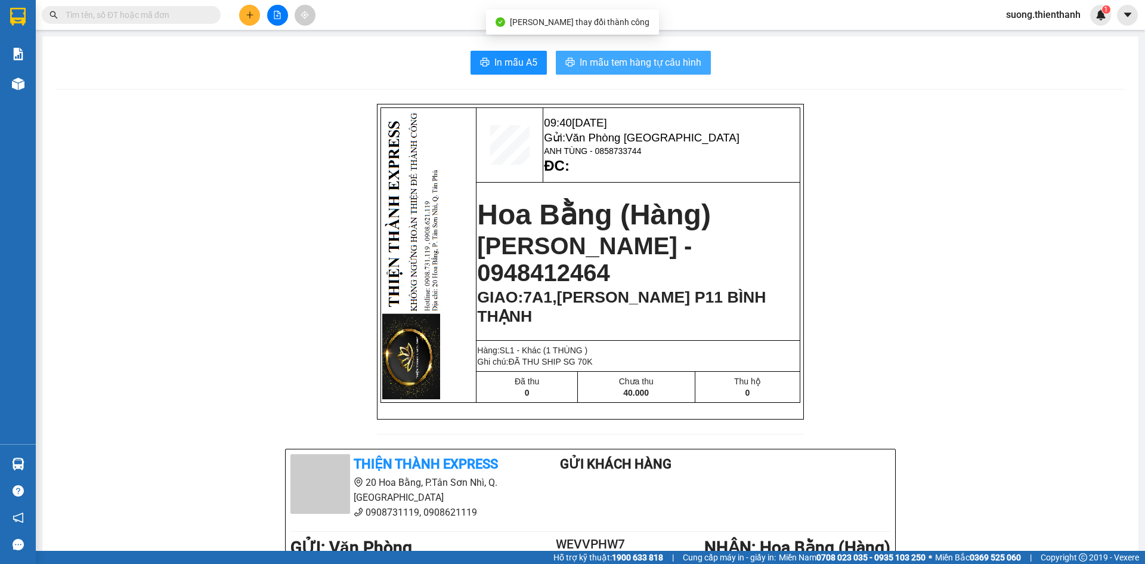
click at [637, 57] on span "In mẫu tem hàng tự cấu hình" at bounding box center [641, 62] width 122 height 15
click at [651, 67] on span "In mẫu tem hàng tự cấu hình" at bounding box center [641, 62] width 122 height 15
click at [606, 66] on span "In mẫu tem hàng tự cấu hình" at bounding box center [641, 62] width 122 height 15
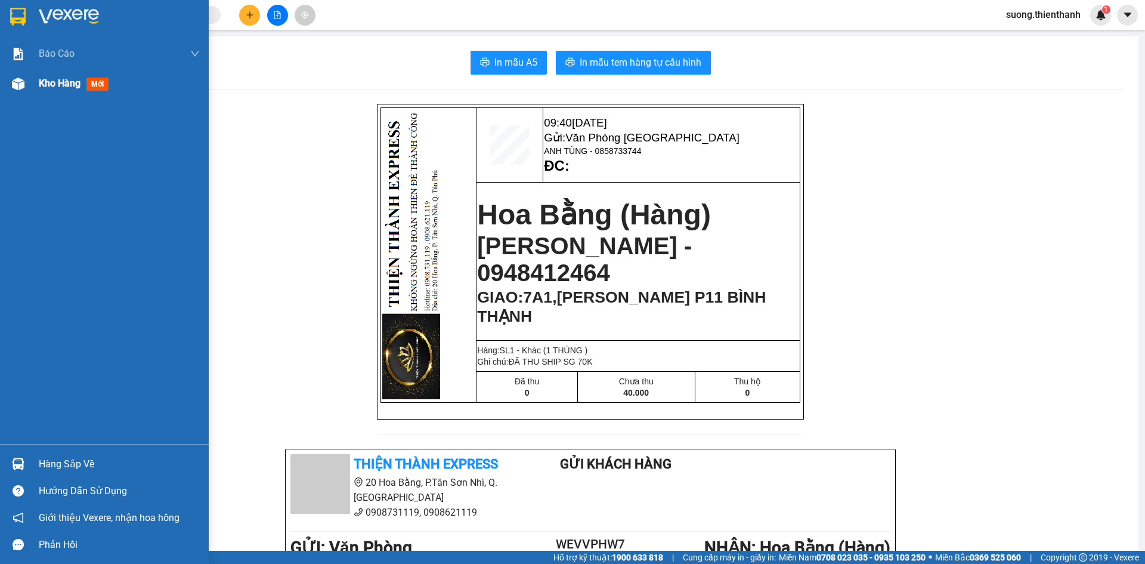
click at [46, 88] on span "Kho hàng" at bounding box center [60, 83] width 42 height 11
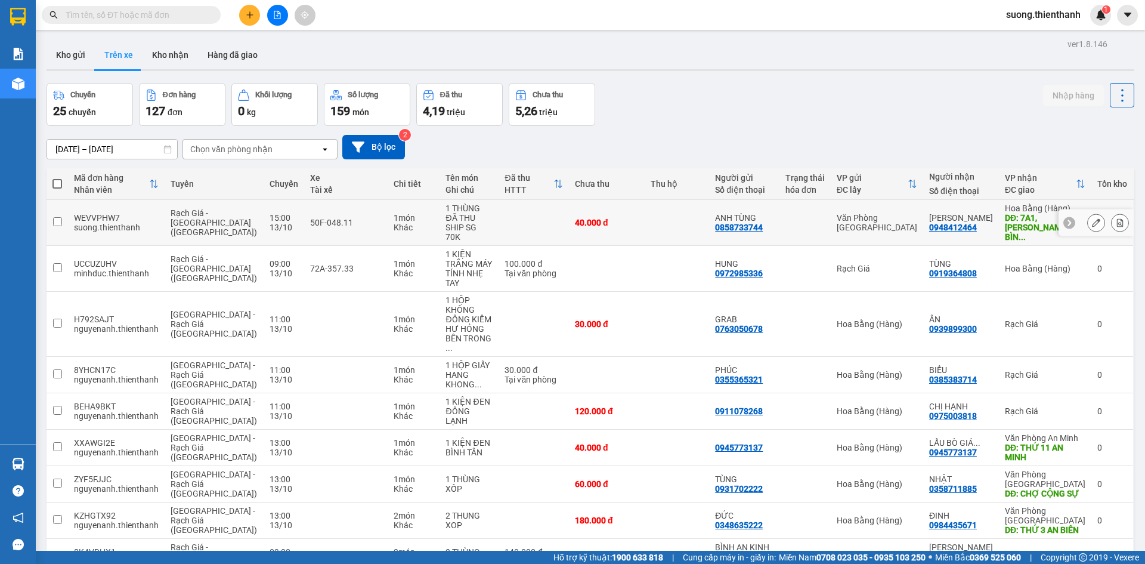
click at [1092, 218] on icon at bounding box center [1096, 222] width 8 height 8
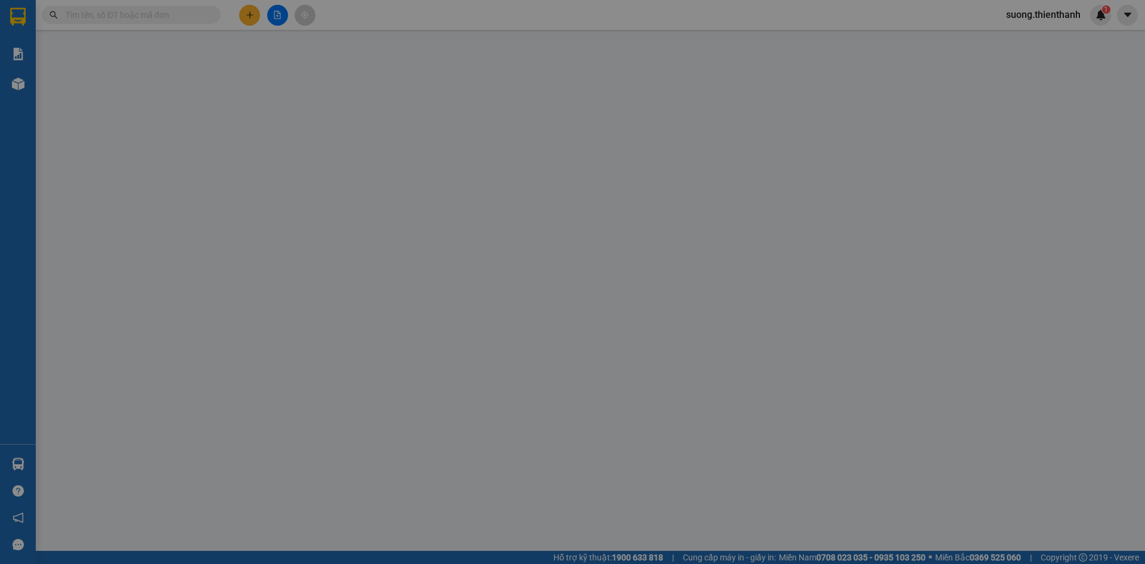
type input "0858733744"
type input "0948412464"
type input "7A1,[PERSON_NAME] P11 BÌNH THẠNH"
type input "0"
type input "40.000"
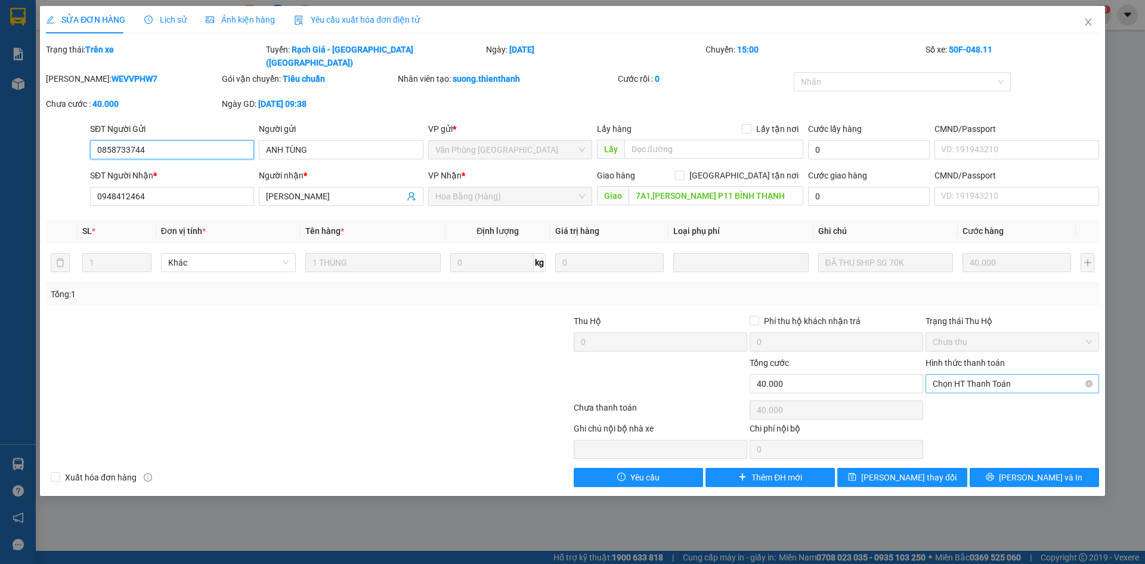
click at [984, 375] on span "Chọn HT Thanh Toán" at bounding box center [1012, 384] width 159 height 18
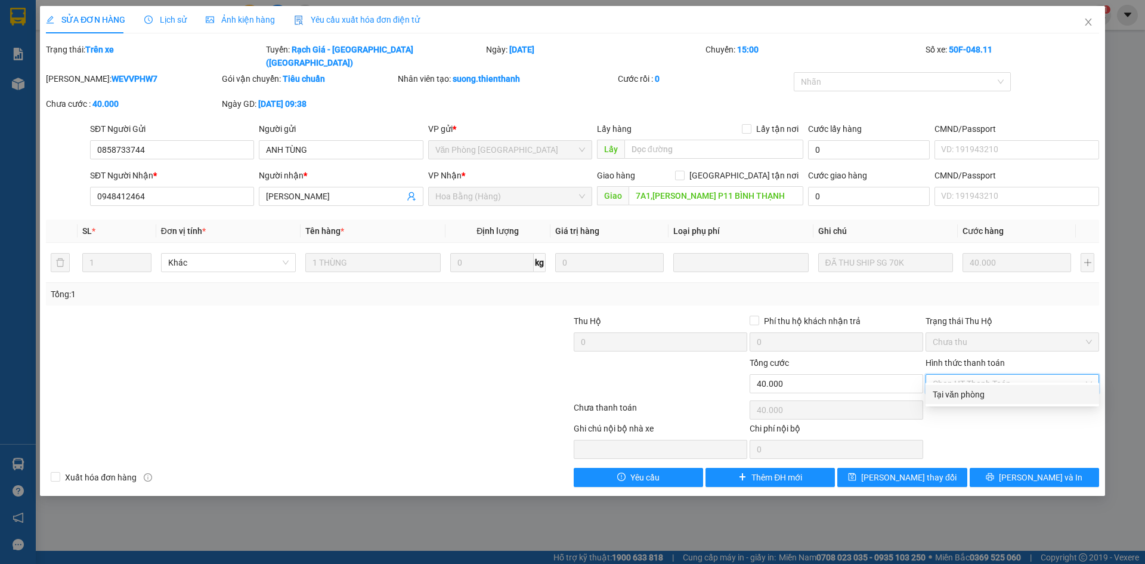
click at [969, 398] on div "Tại văn phòng" at bounding box center [1012, 394] width 159 height 13
type input "0"
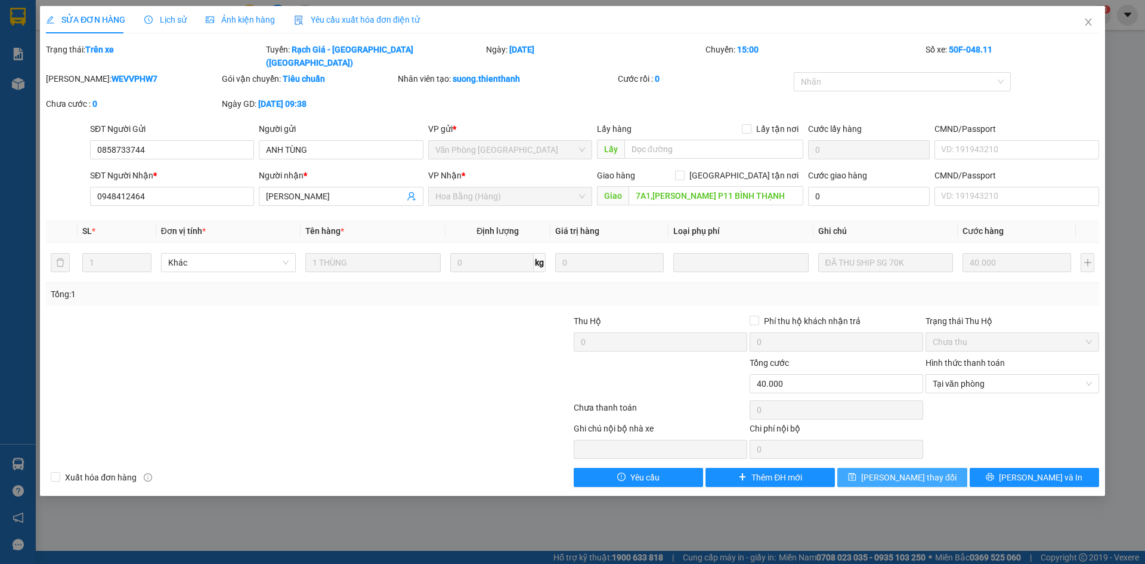
click at [940, 468] on button "Lưu thay đổi" at bounding box center [902, 477] width 129 height 19
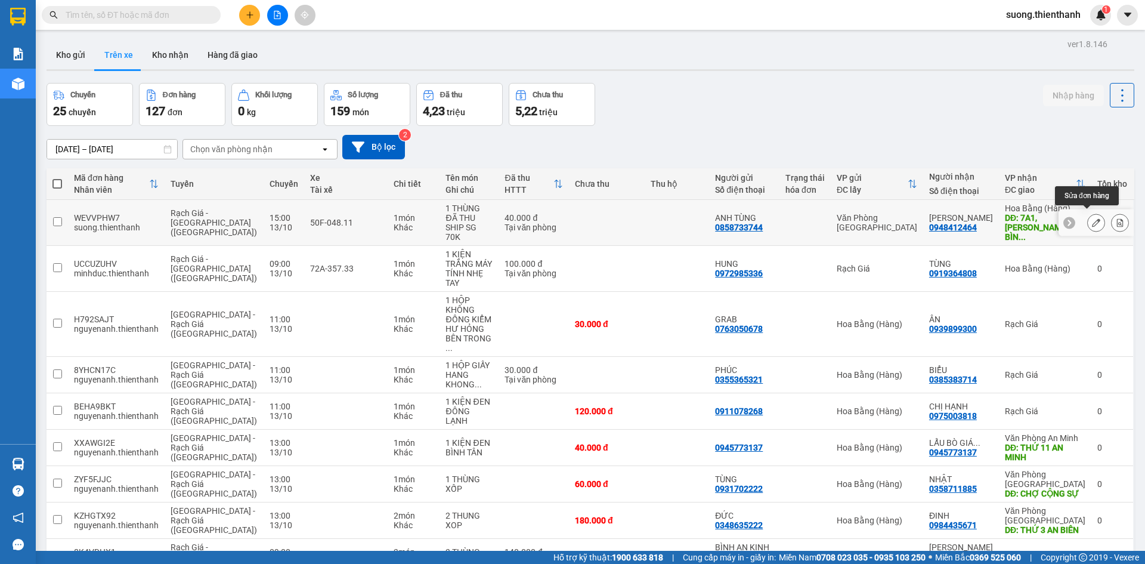
click at [1092, 219] on icon at bounding box center [1096, 222] width 8 height 8
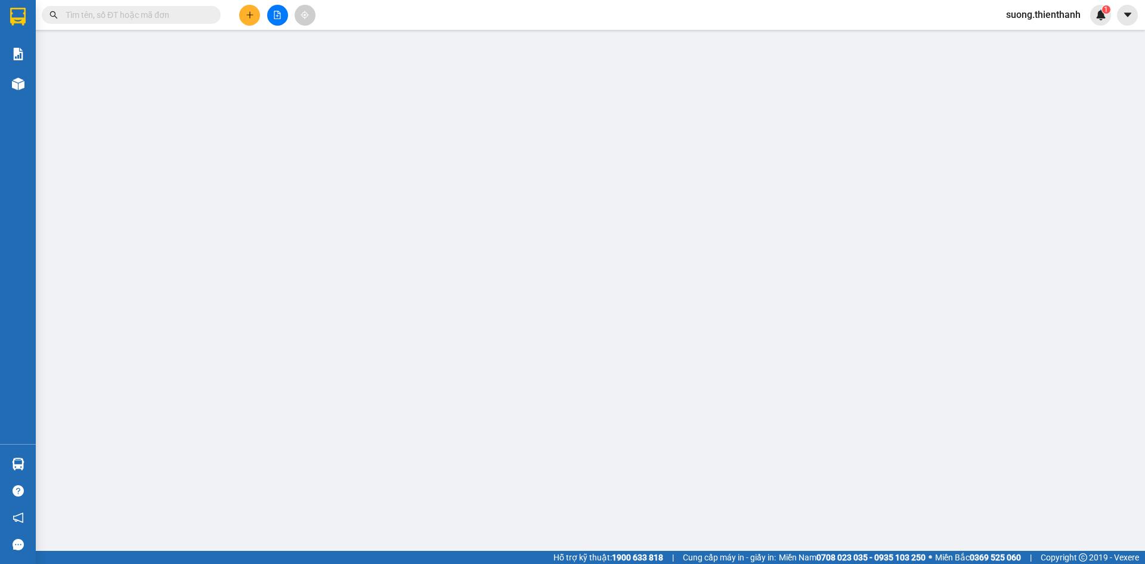
type input "0858733744"
type input "0948412464"
type input "7A1,[PERSON_NAME] P11 BÌNH THẠNH"
type input "0"
type input "40.000"
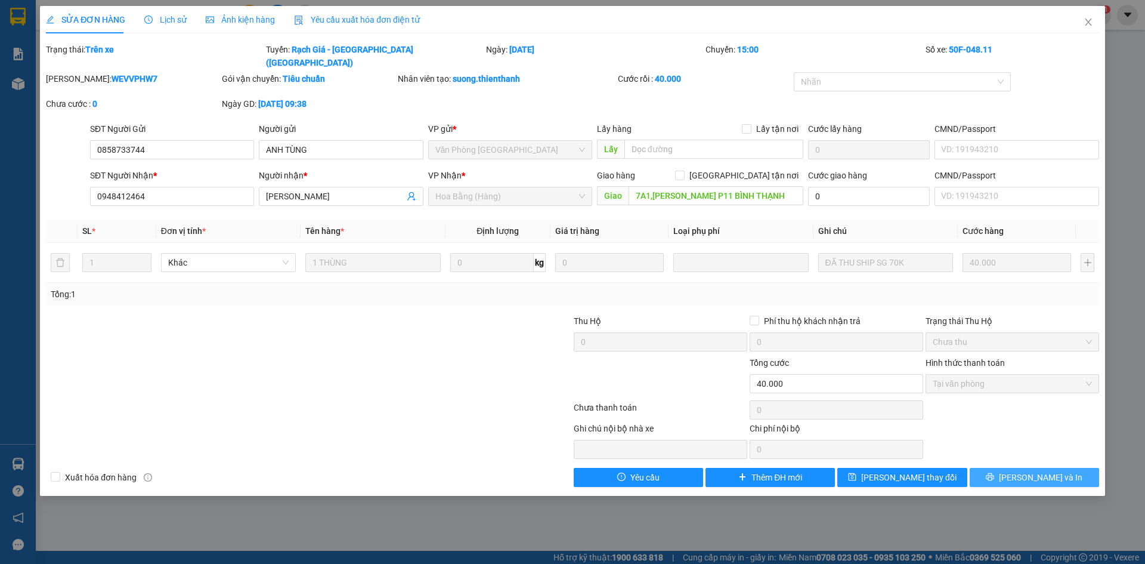
click at [1005, 468] on button "[PERSON_NAME] và In" at bounding box center [1034, 477] width 129 height 19
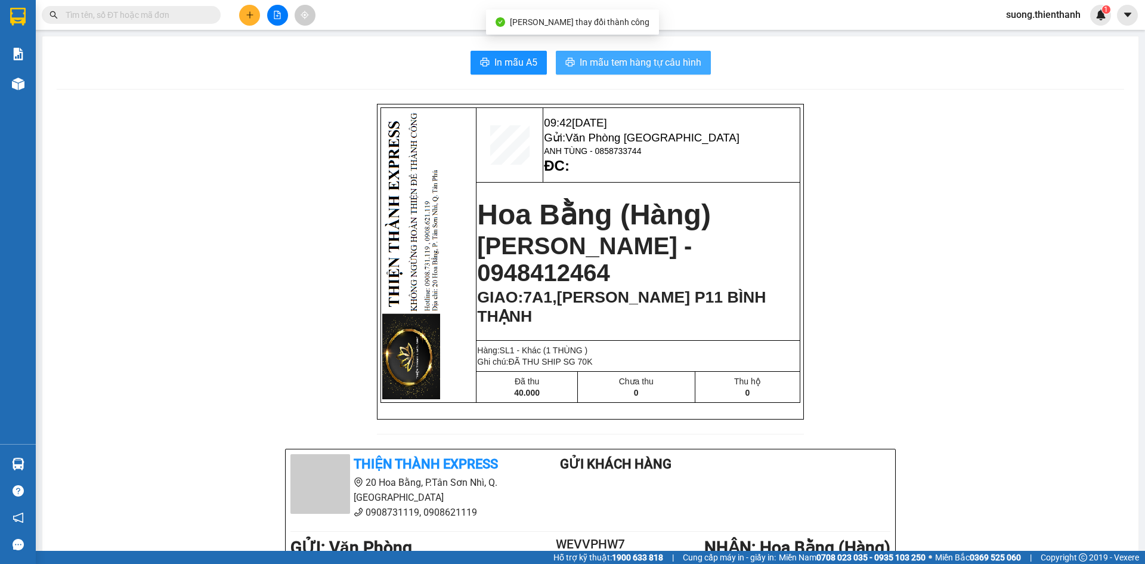
click at [631, 68] on span "In mẫu tem hàng tự cấu hình" at bounding box center [641, 62] width 122 height 15
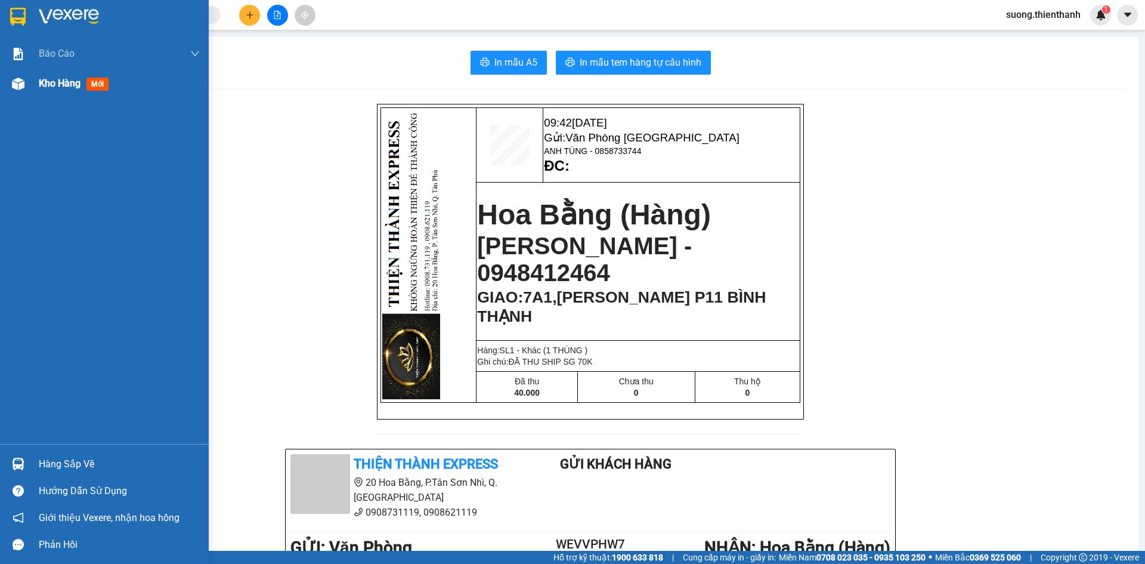
click at [30, 94] on div "Kho hàng mới" at bounding box center [104, 84] width 209 height 30
